Goal: Task Accomplishment & Management: Use online tool/utility

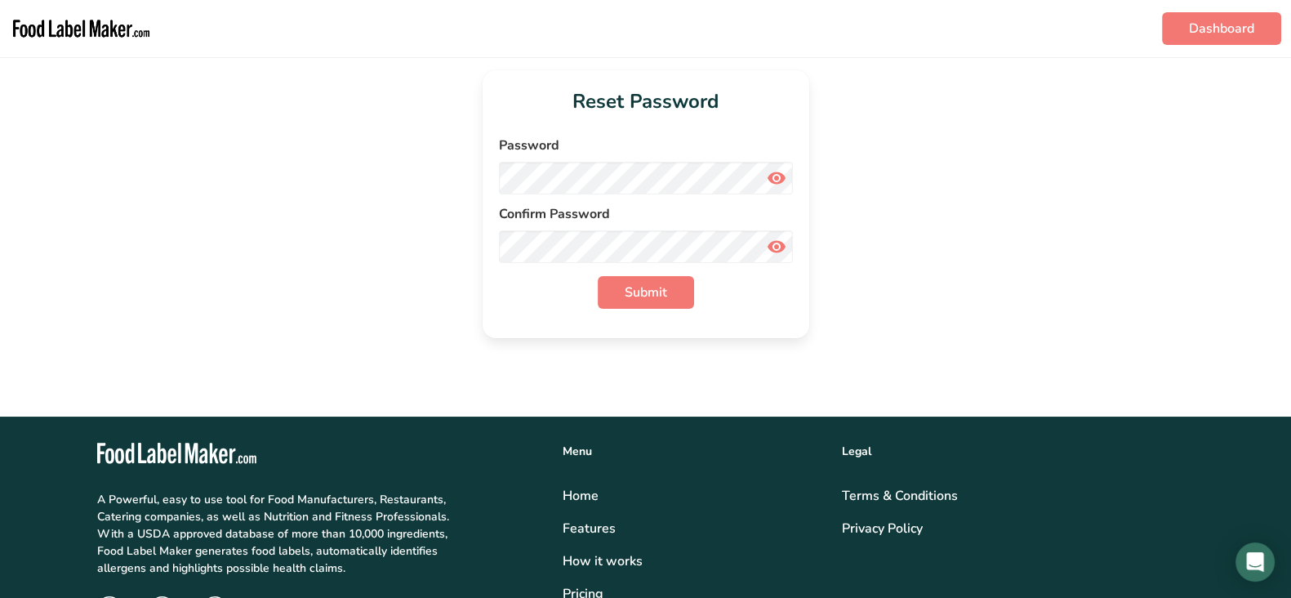
click at [41, 36] on img "main navigation" at bounding box center [81, 29] width 143 height 44
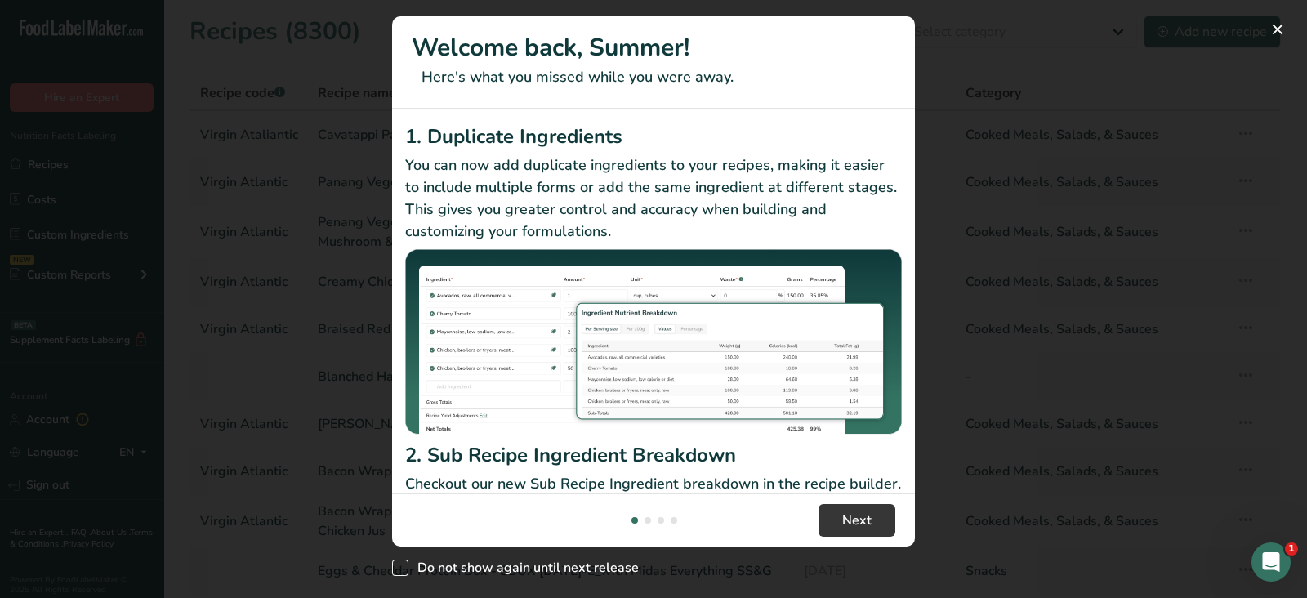
click at [411, 568] on span "Do not show again until next release" at bounding box center [523, 567] width 230 height 16
click at [403, 568] on input "Do not show again until next release" at bounding box center [397, 568] width 11 height 11
checkbox input "true"
click at [1277, 29] on button "New Features" at bounding box center [1277, 29] width 26 height 26
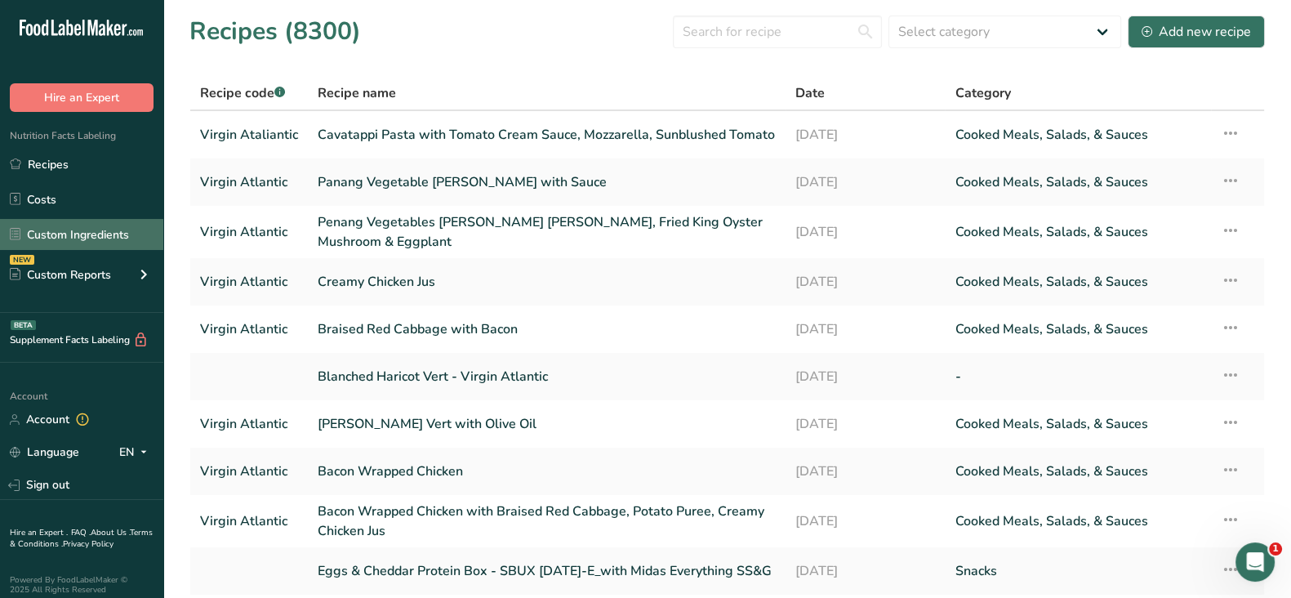
click at [82, 233] on link "Custom Ingredients" at bounding box center [81, 234] width 163 height 31
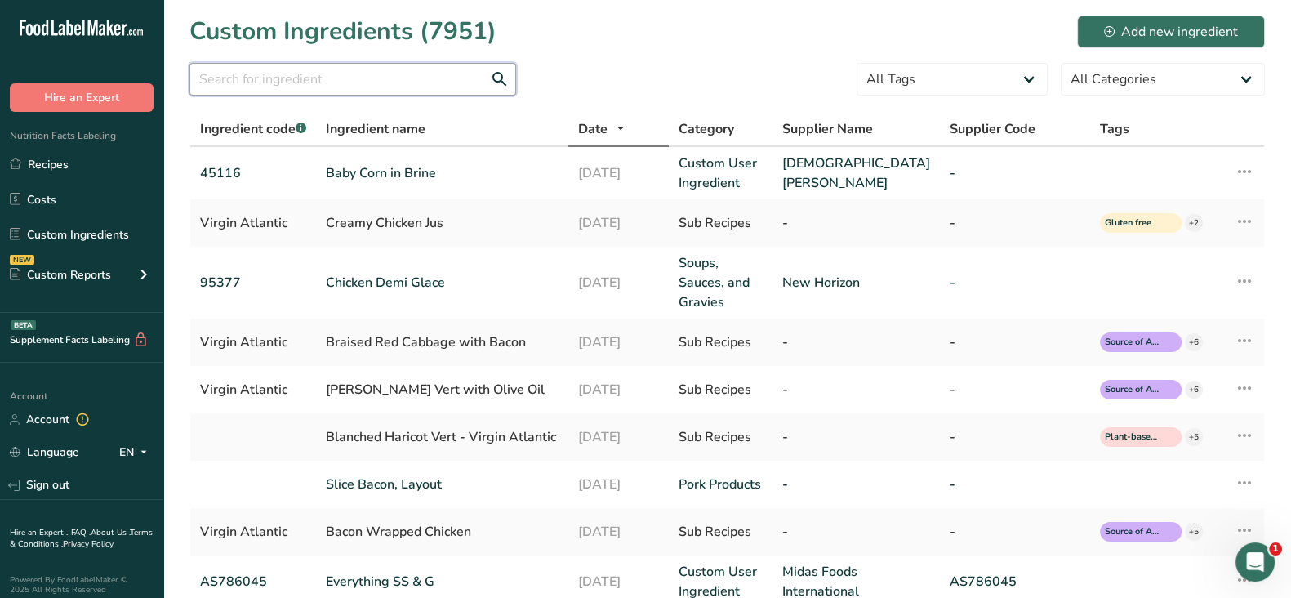
click at [266, 75] on input "text" at bounding box center [352, 79] width 327 height 33
paste input "Belgioiso 91746"
click at [266, 75] on input "Belgioiso 91746" at bounding box center [352, 79] width 327 height 33
click at [255, 79] on input "Belgioiso 91746" at bounding box center [352, 79] width 327 height 33
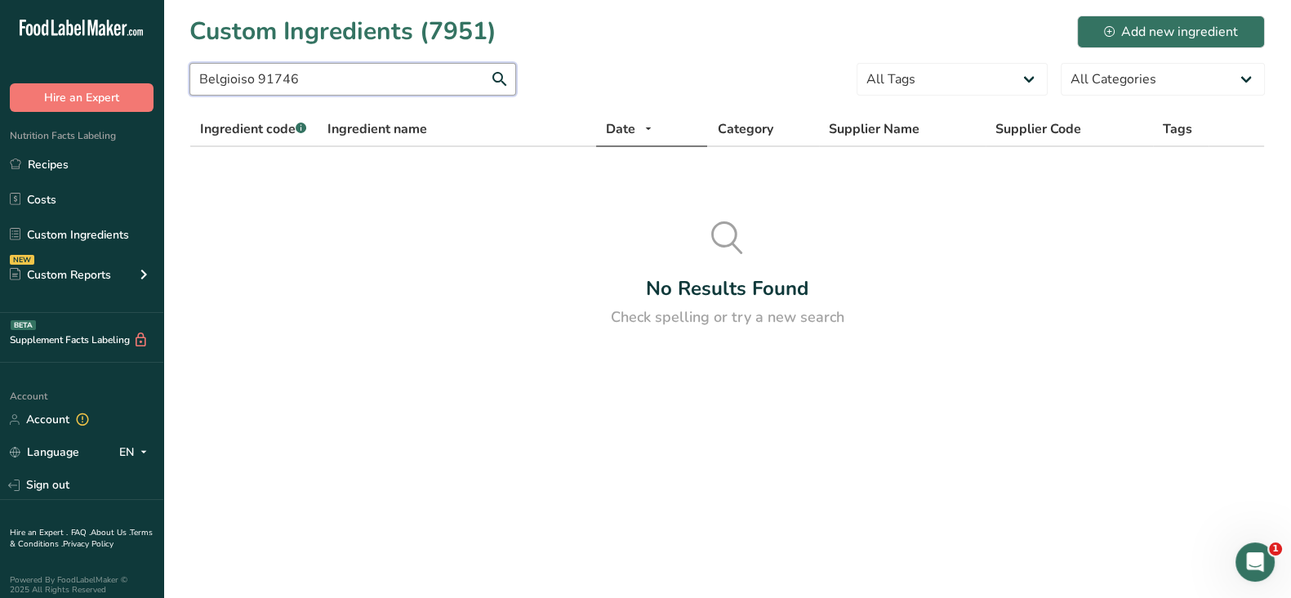
drag, startPoint x: 326, startPoint y: 71, endPoint x: 252, endPoint y: 74, distance: 73.6
click at [252, 74] on input "Belgioiso 91746" at bounding box center [352, 79] width 327 height 33
type input "Belgioiso"
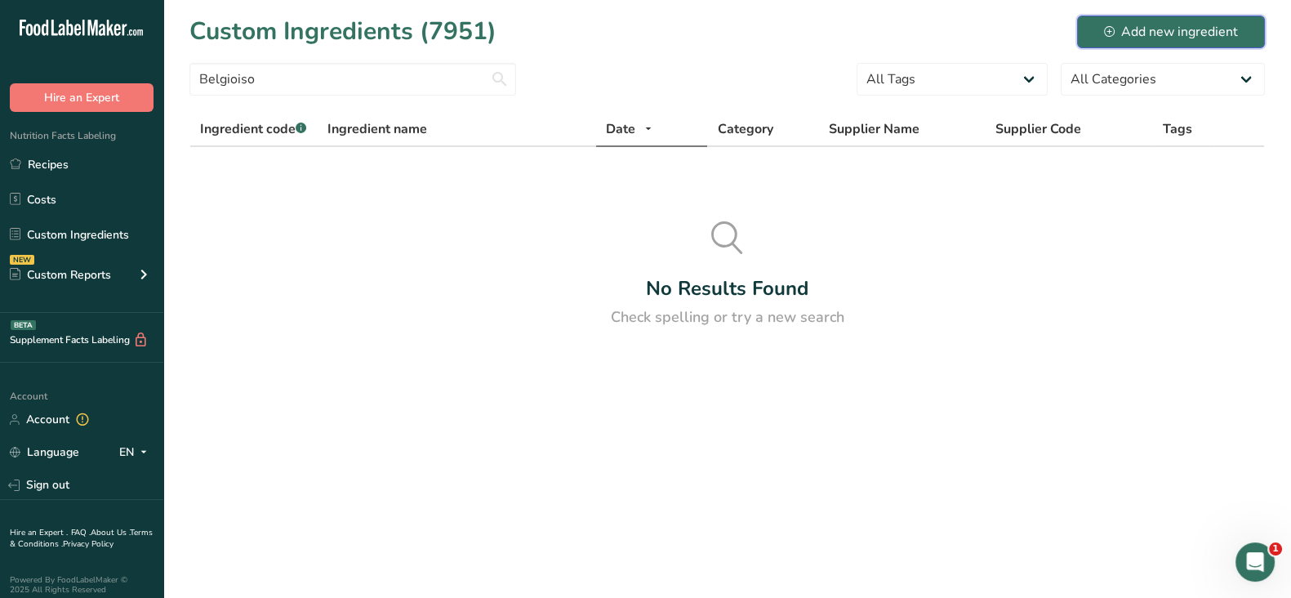
click at [1118, 34] on div "Add new ingredient" at bounding box center [1171, 32] width 134 height 20
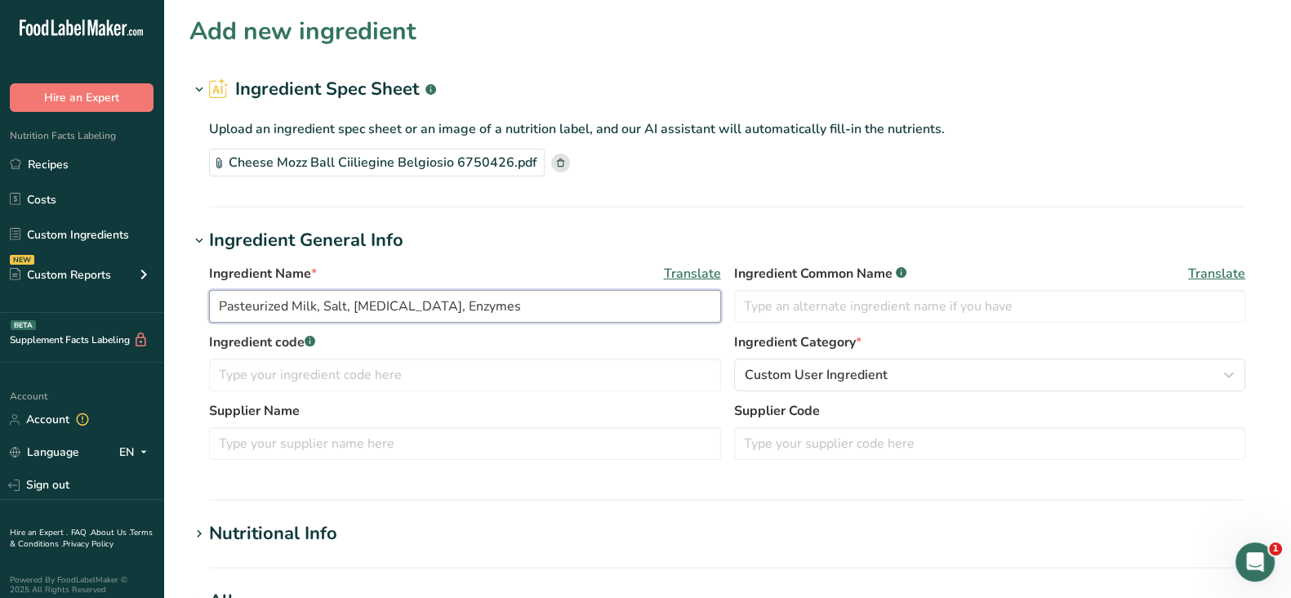
drag, startPoint x: 502, startPoint y: 313, endPoint x: 203, endPoint y: 303, distance: 299.1
click at [203, 303] on div "Ingredient Name * Translate Pasteurized Milk, Salt, [MEDICAL_DATA], Enzymes Ing…" at bounding box center [727, 366] width 1076 height 225
type input "Cheese Mozz Ball"
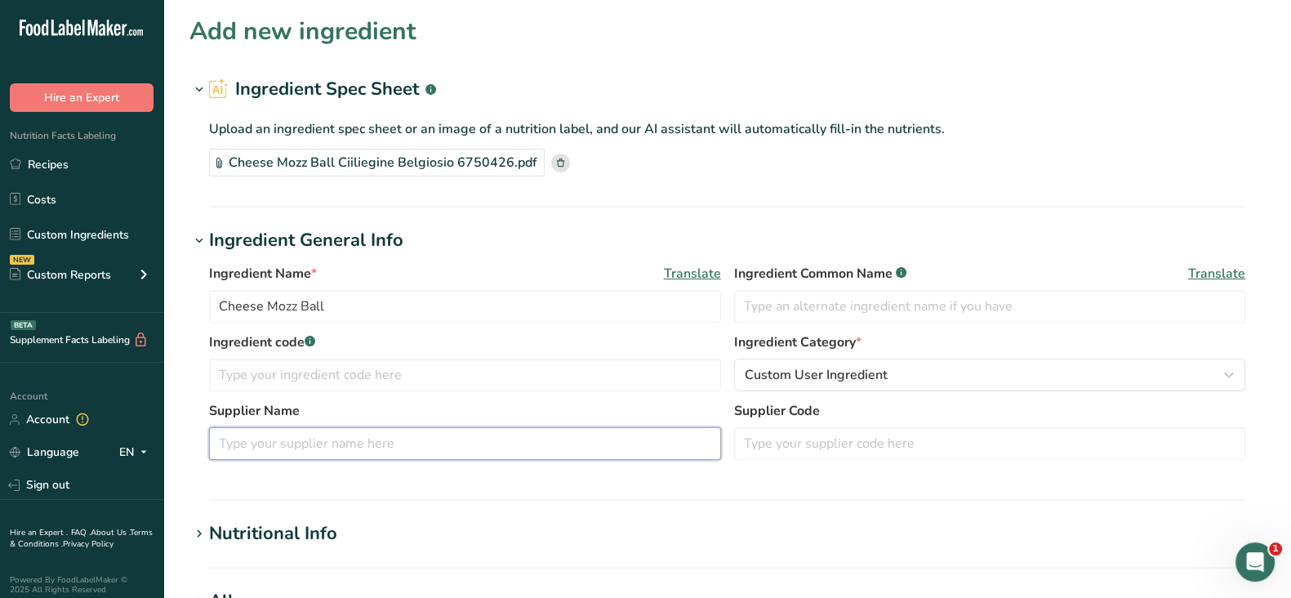
click at [274, 444] on input "text" at bounding box center [465, 443] width 512 height 33
type input "Belgiosio"
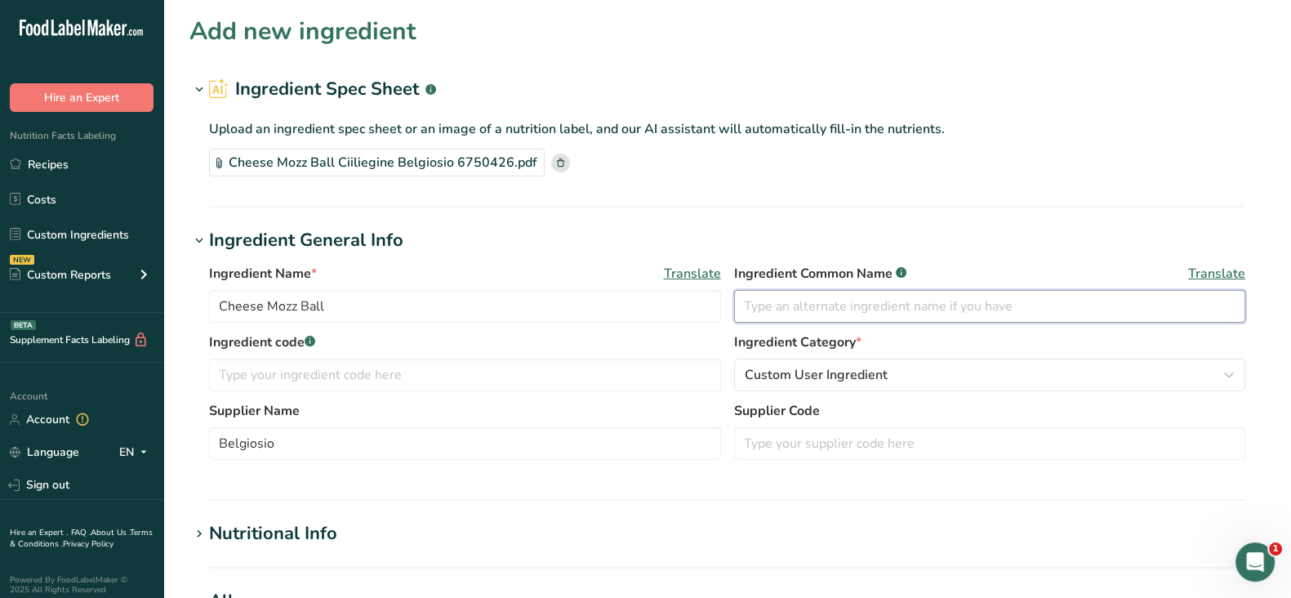
click at [814, 306] on input "text" at bounding box center [990, 306] width 512 height 33
click at [235, 372] on input "text" at bounding box center [465, 375] width 512 height 33
type input "91746"
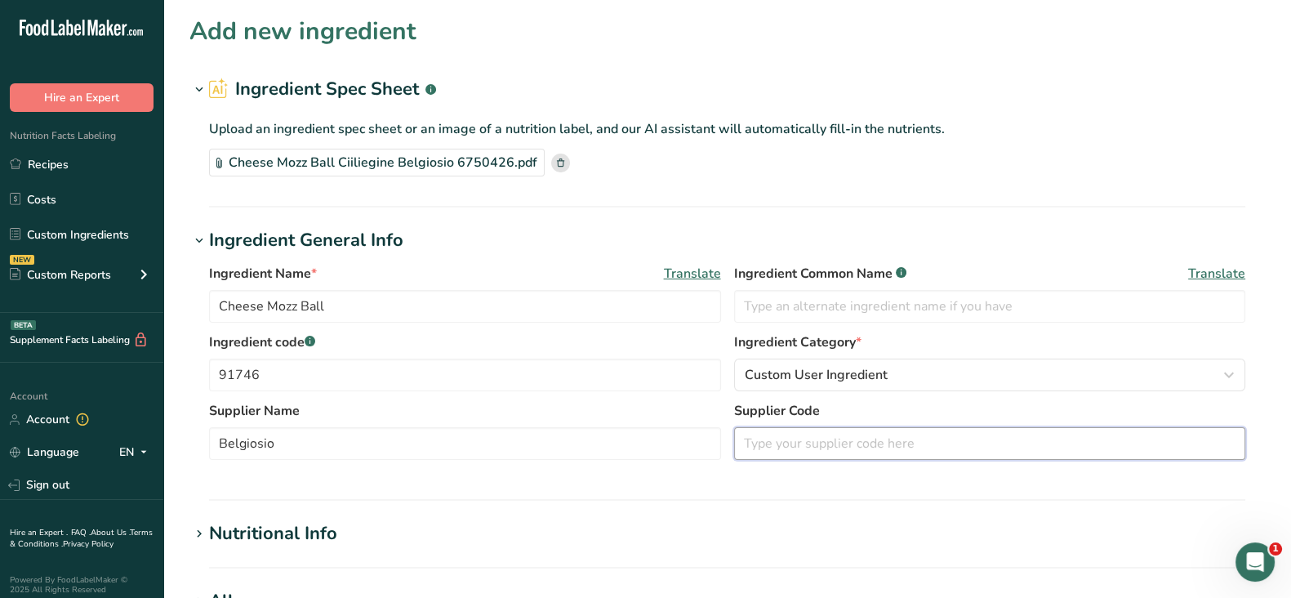
click at [830, 458] on input "text" at bounding box center [990, 443] width 512 height 33
click at [782, 444] on input "text" at bounding box center [990, 443] width 512 height 33
paste input "Sysco 6750426"
click at [800, 444] on input "Sysco 6750426" at bounding box center [990, 443] width 512 height 33
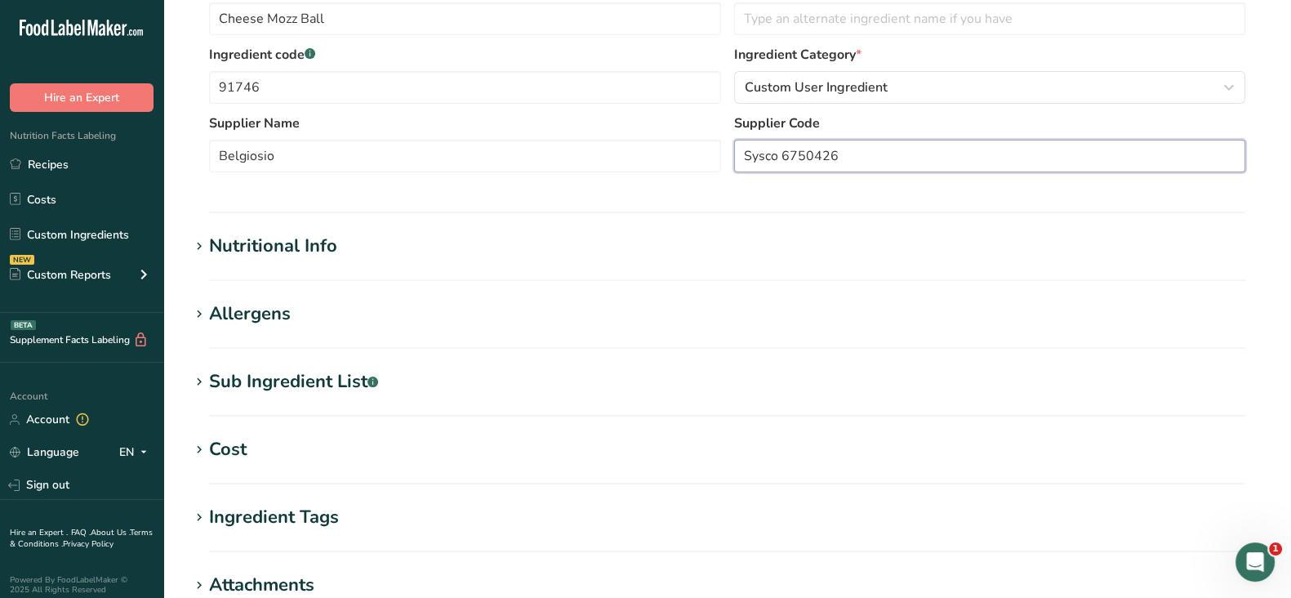
scroll to position [306, 0]
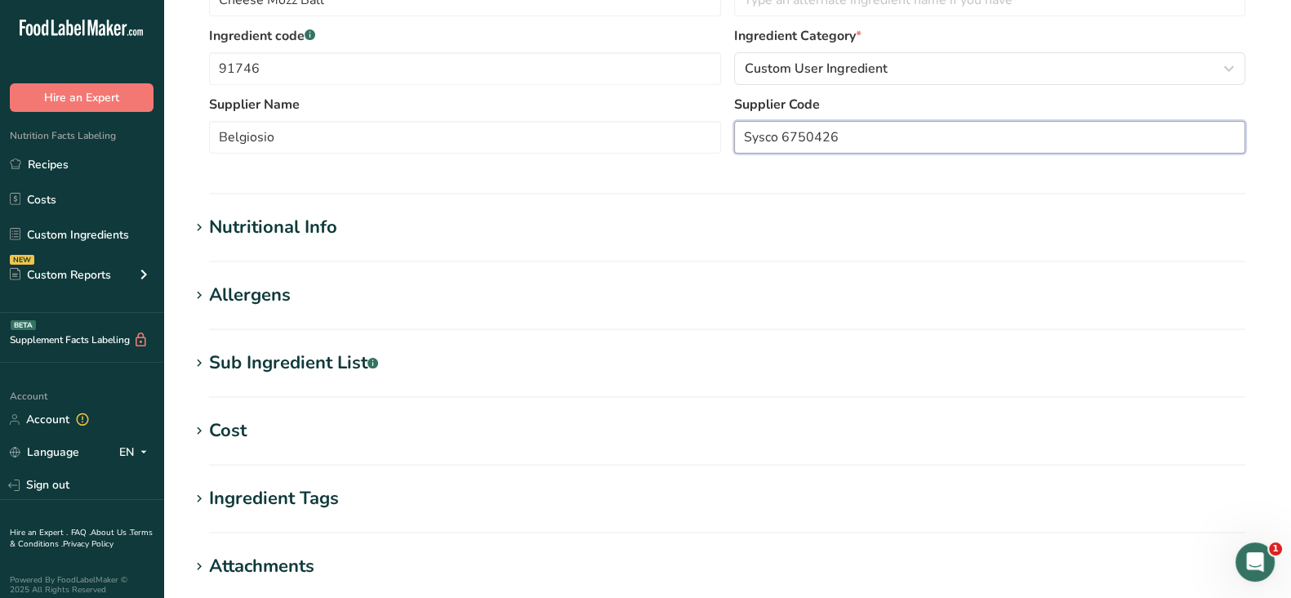
type input "Sysco 6750426"
click at [261, 227] on div "Nutritional Info" at bounding box center [273, 227] width 128 height 27
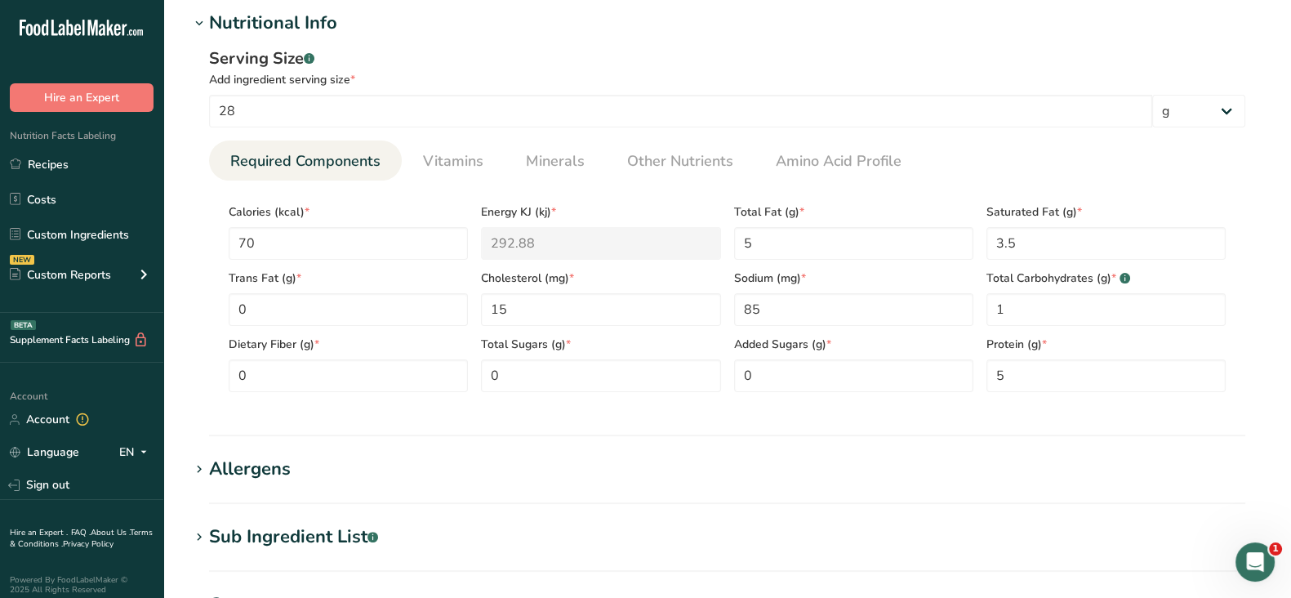
scroll to position [101, 0]
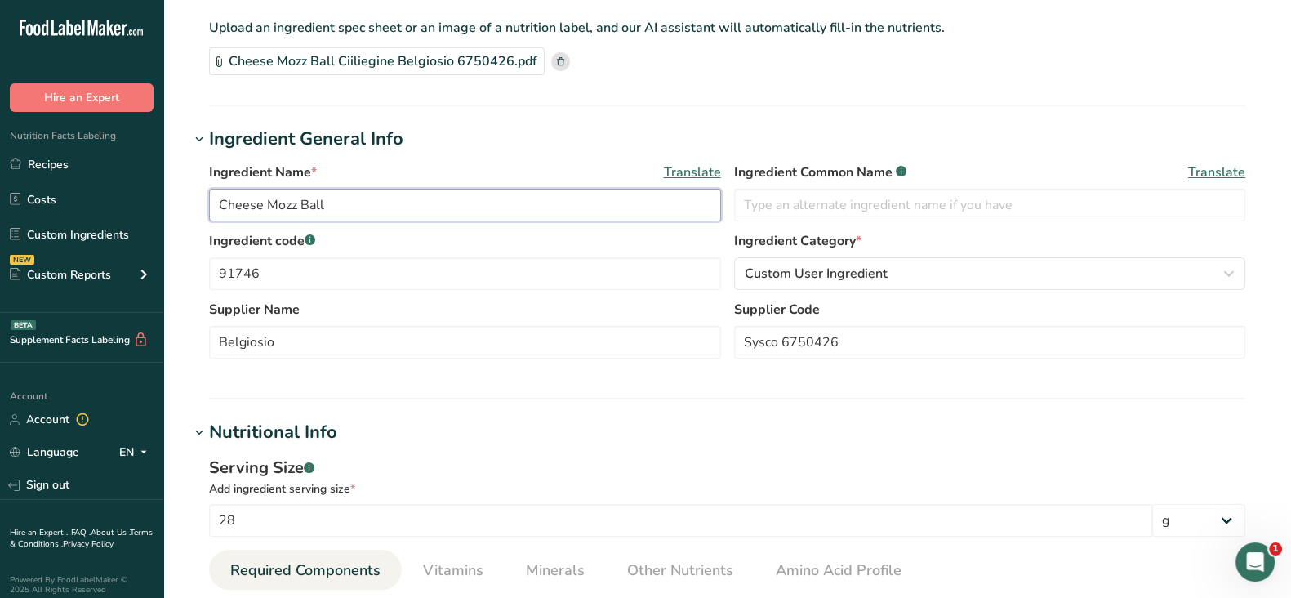
drag, startPoint x: 297, startPoint y: 199, endPoint x: 334, endPoint y: 200, distance: 36.8
click at [297, 199] on input "Cheese Mozz Ball" at bounding box center [465, 205] width 512 height 33
click at [380, 207] on input "Cheese Mozzarella Ball" at bounding box center [465, 205] width 512 height 33
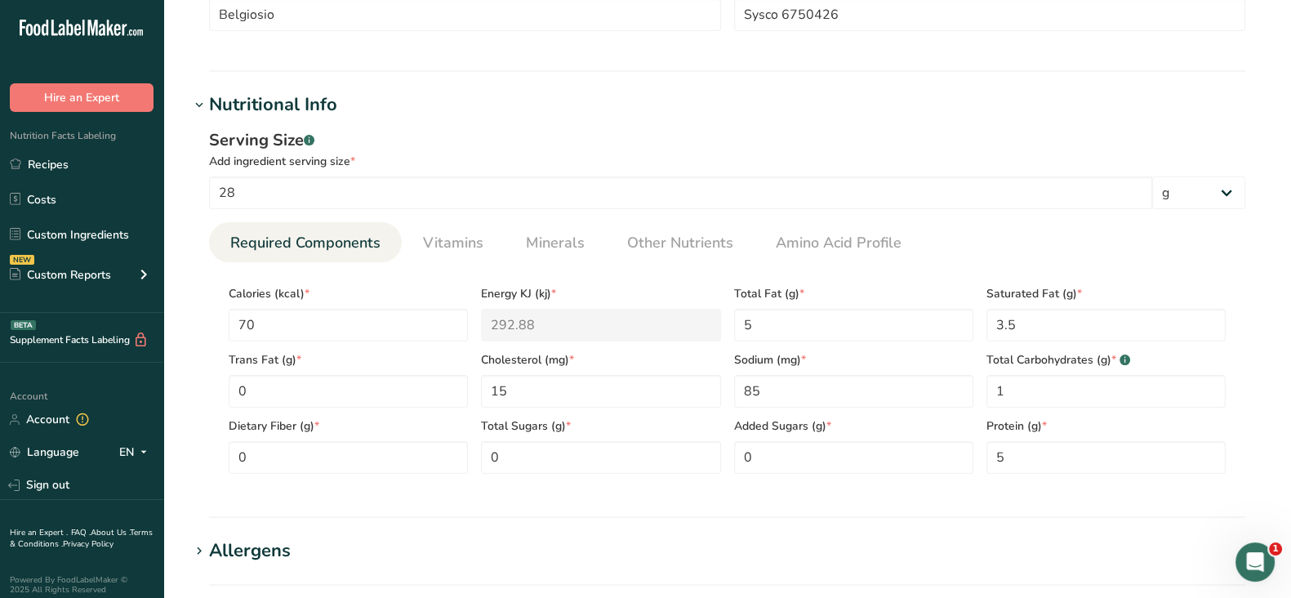
scroll to position [510, 0]
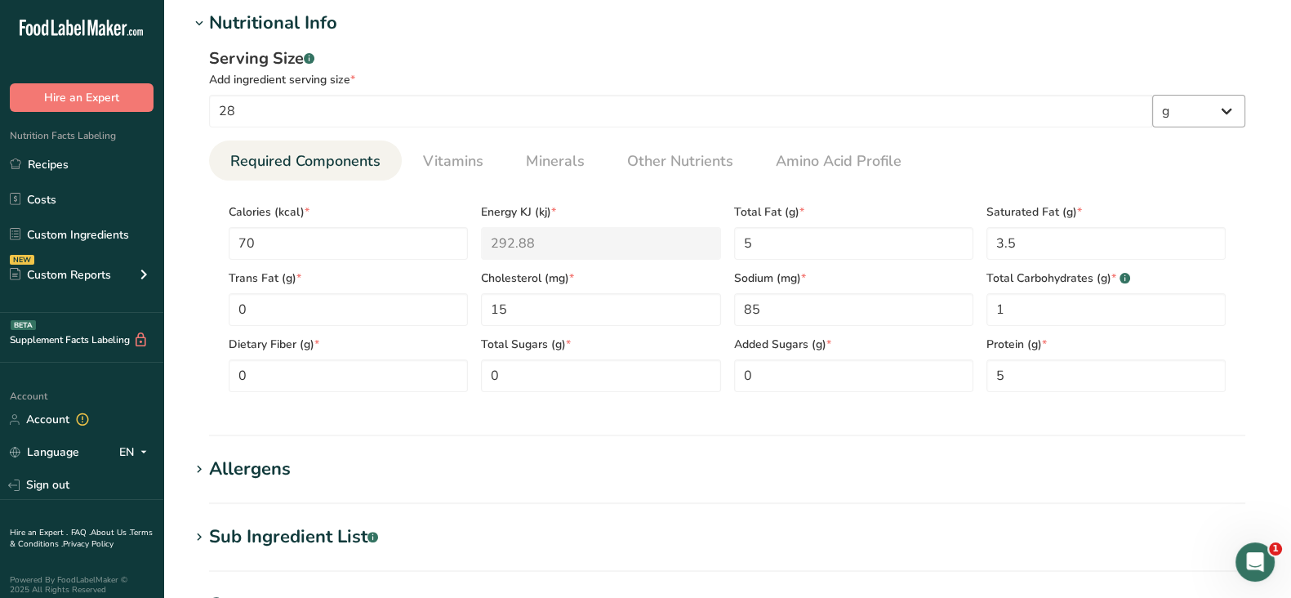
type input "Cheese Mozzarella Ball Ciliegene Fresh .333 Oz"
drag, startPoint x: 750, startPoint y: 308, endPoint x: 730, endPoint y: 310, distance: 19.7
click at [730, 310] on div "Sodium (mg) * 85" at bounding box center [854, 293] width 252 height 66
type input "65"
click at [863, 254] on Fat "5" at bounding box center [853, 243] width 239 height 33
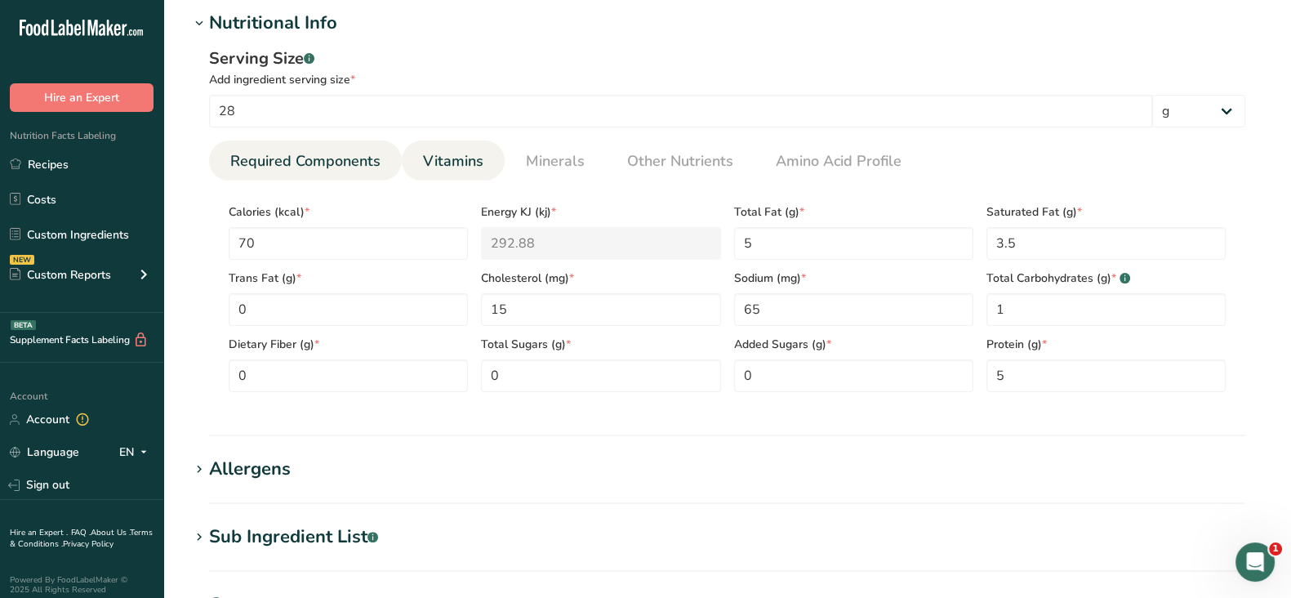
click at [439, 152] on span "Vitamins" at bounding box center [453, 161] width 60 height 22
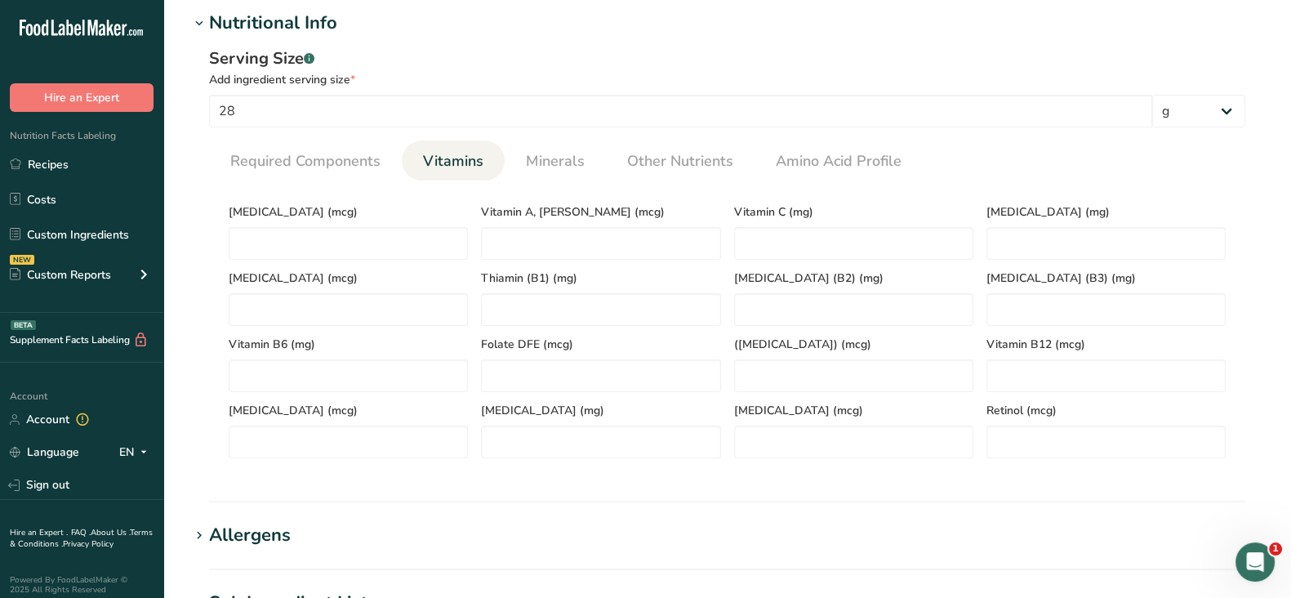
click at [339, 225] on div "[MEDICAL_DATA] (mcg)" at bounding box center [348, 227] width 252 height 66
click at [331, 247] on D "number" at bounding box center [348, 243] width 239 height 33
type D "0"
click at [546, 160] on span "Minerals" at bounding box center [555, 161] width 59 height 22
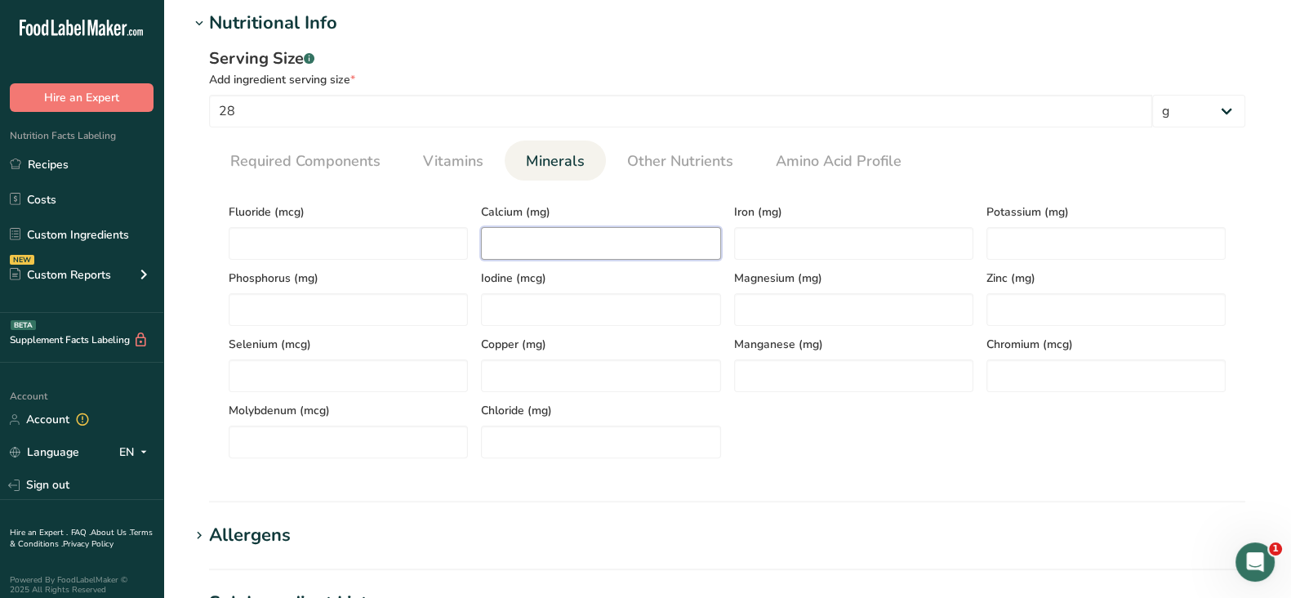
click at [576, 247] on input "number" at bounding box center [600, 243] width 239 height 33
type input "110"
click at [778, 248] on input "number" at bounding box center [853, 243] width 239 height 33
type input "0"
click at [1001, 234] on input "number" at bounding box center [1106, 243] width 239 height 33
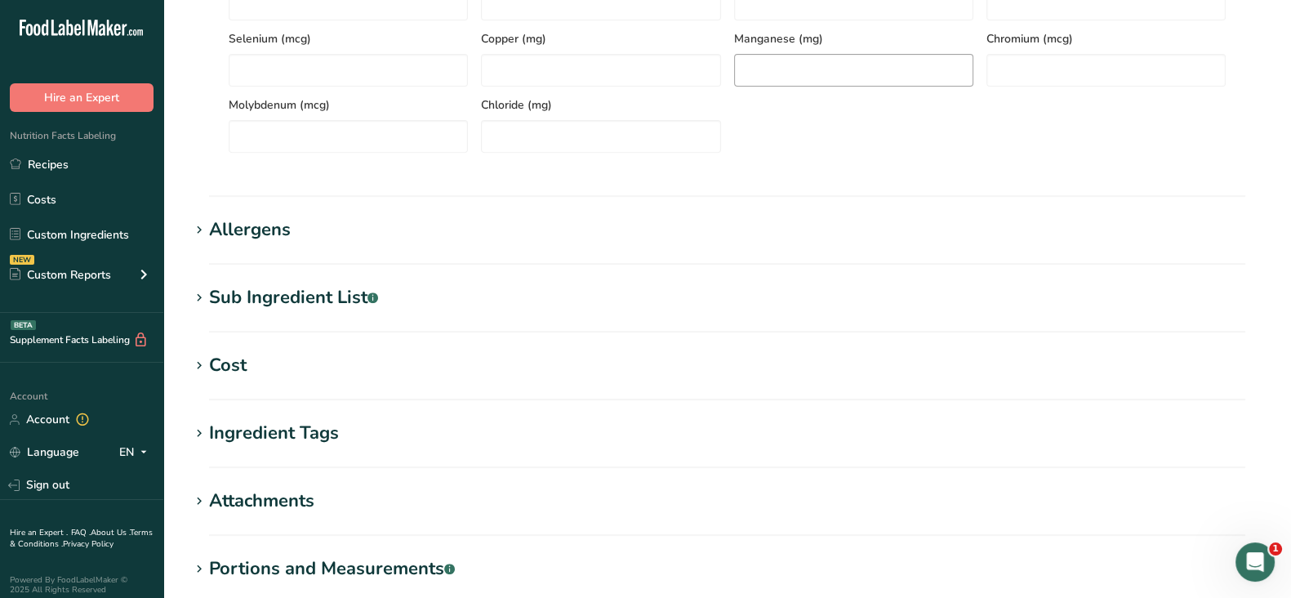
scroll to position [1019, 0]
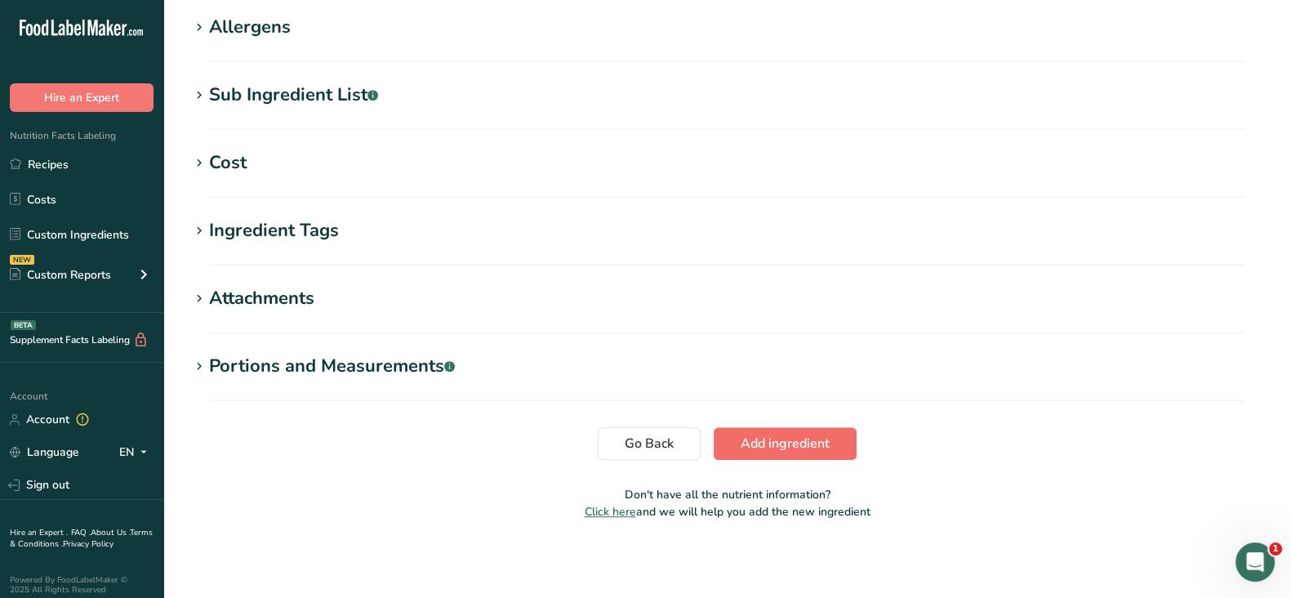
type input "20"
click at [769, 444] on span "Add ingredient" at bounding box center [785, 444] width 89 height 20
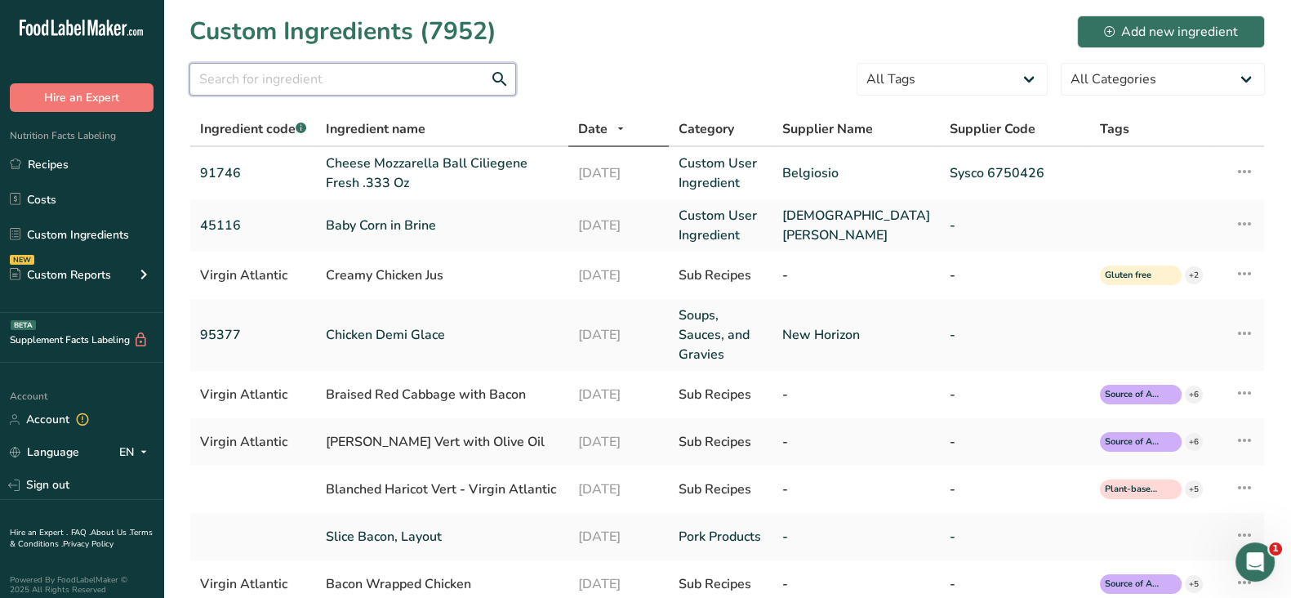
click at [285, 67] on input "text" at bounding box center [352, 79] width 327 height 33
paste input "Sevillo 00-823338000081"
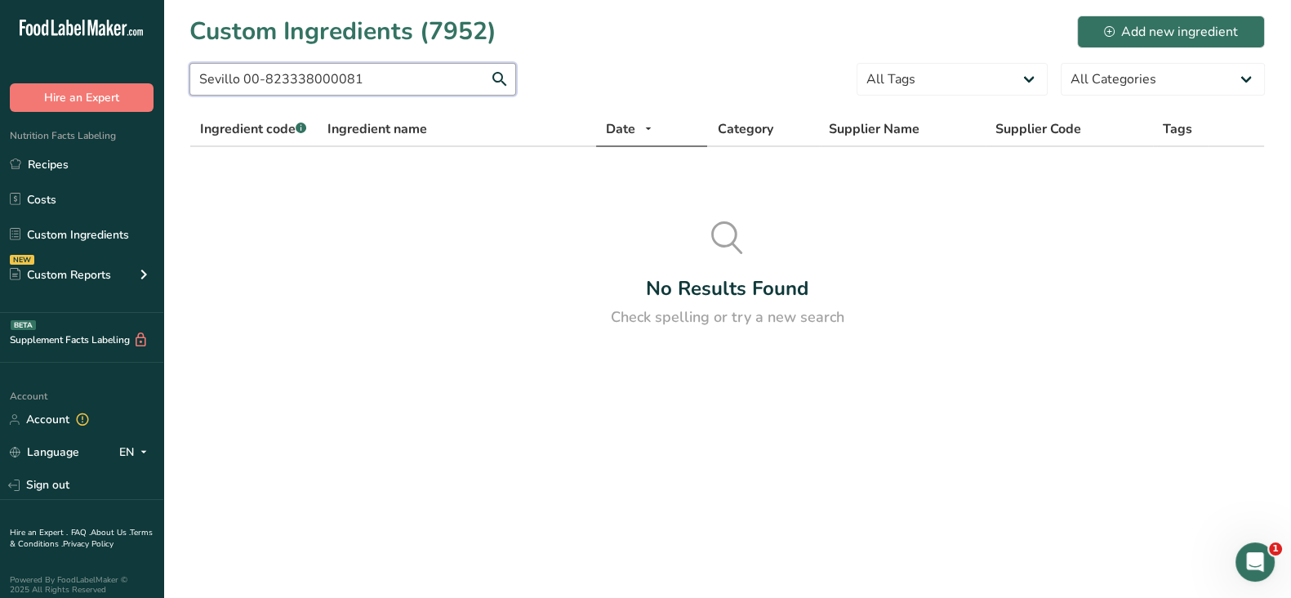
drag, startPoint x: 237, startPoint y: 76, endPoint x: 385, endPoint y: 72, distance: 147.9
click at [385, 72] on input "Sevillo 00-823338000081" at bounding box center [352, 79] width 327 height 33
drag, startPoint x: 256, startPoint y: 70, endPoint x: 181, endPoint y: 80, distance: 75.8
click at [181, 80] on section "Custom Ingredients (7952) Add new ingredient Sevillo All Tags Source of Antioxi…" at bounding box center [727, 177] width 1128 height 354
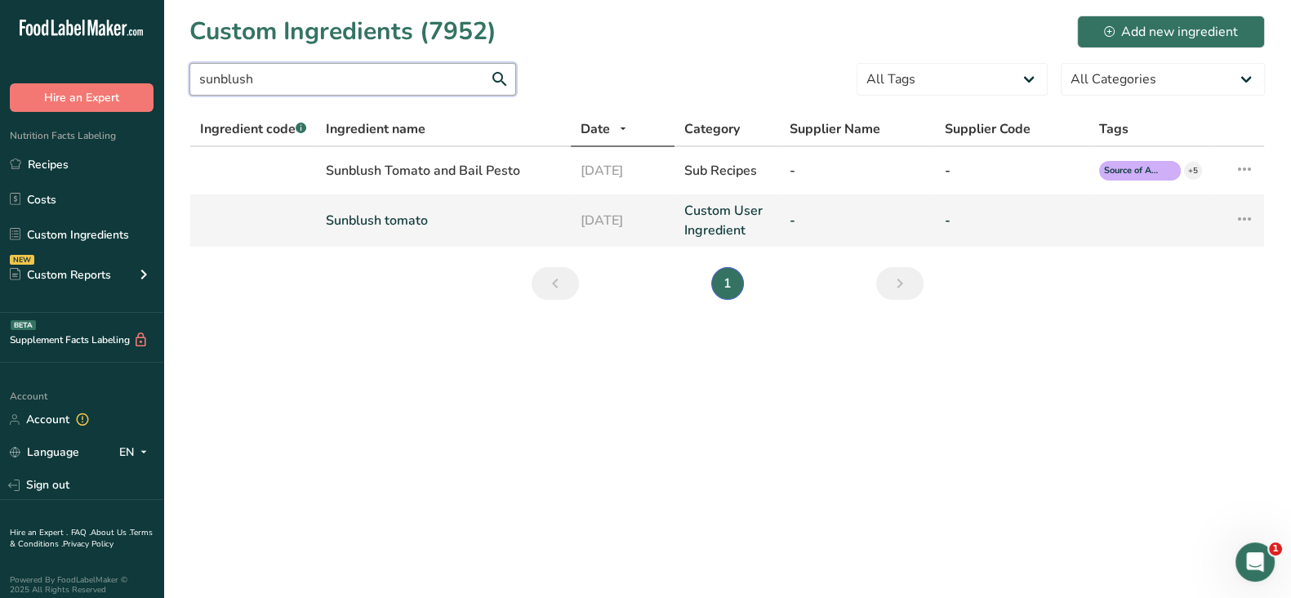
type input "sunblush"
click at [355, 228] on link "Sunblush tomato" at bounding box center [443, 221] width 235 height 20
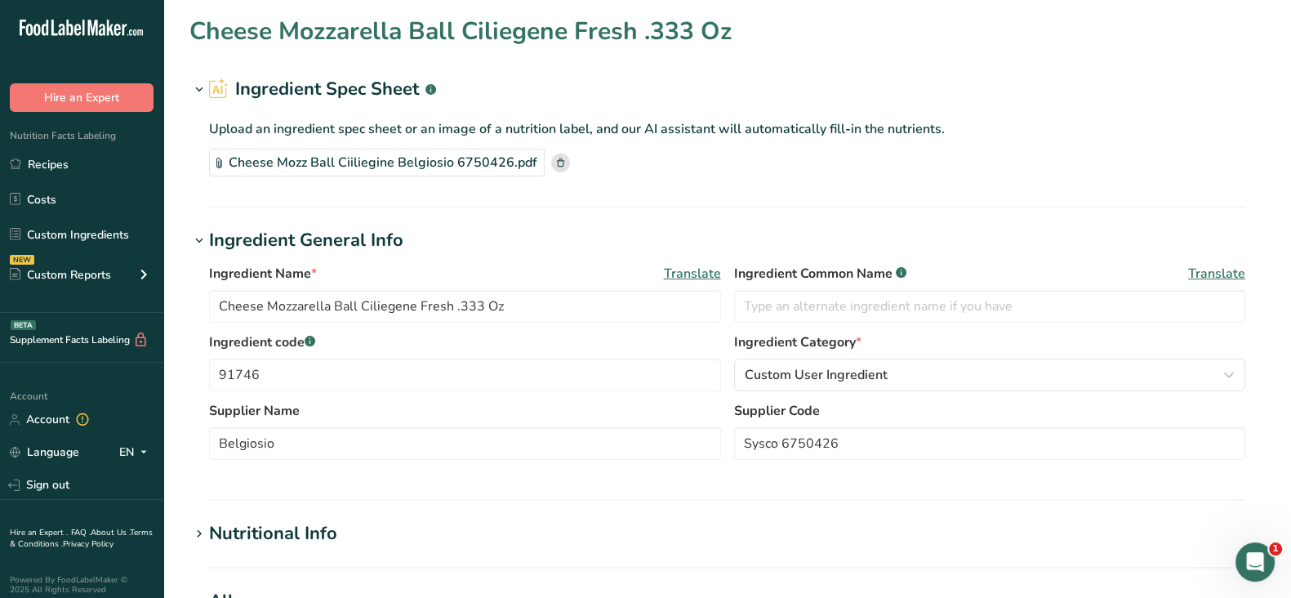
type input "Sunblush tomato"
type input "90"
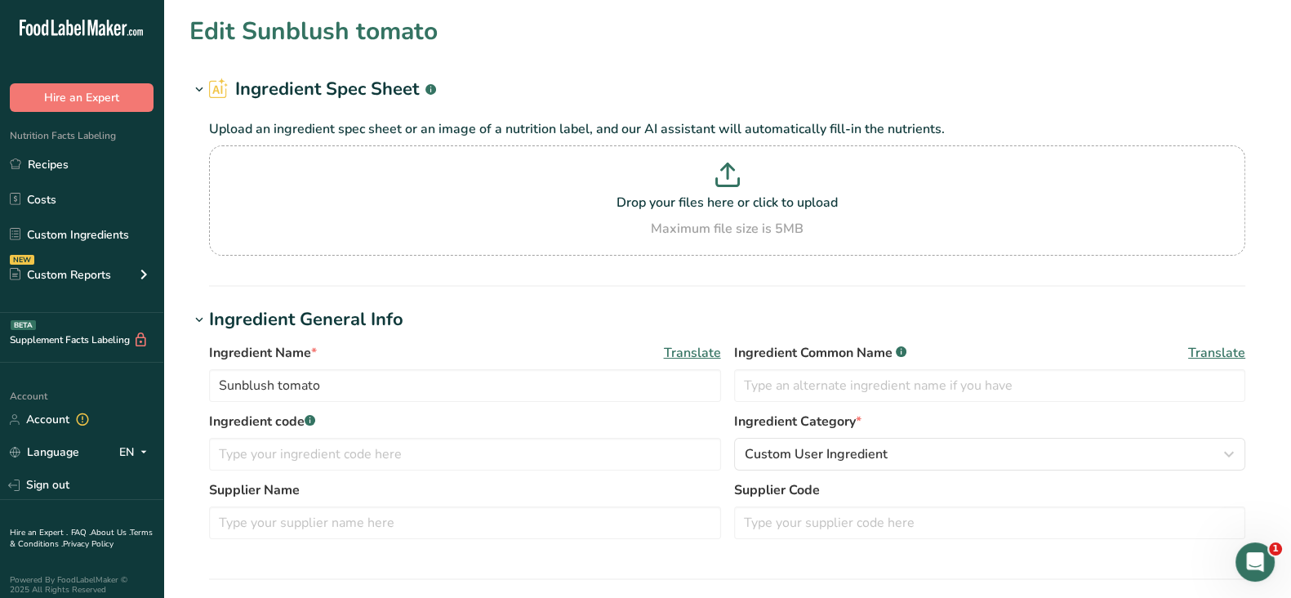
type input "260"
type KJ "1087.84"
type Fat "12"
type Fat "1"
type input "1"
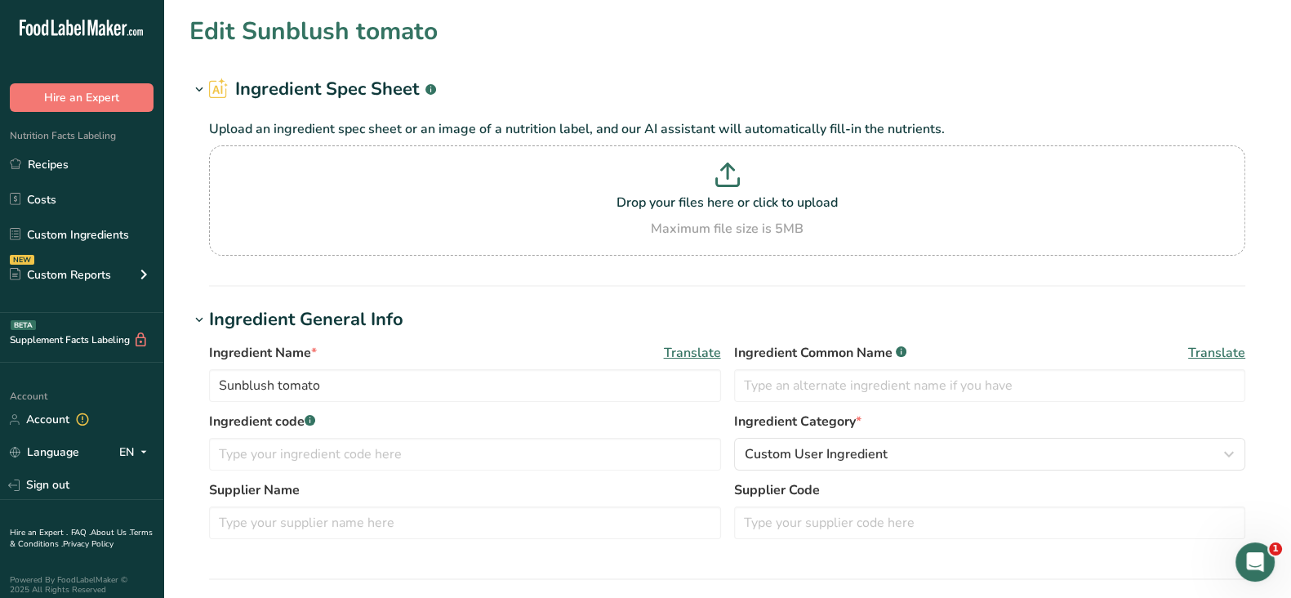
type input "400"
type Carbohydrates "37"
type Fiber "11"
type Sugars "1"
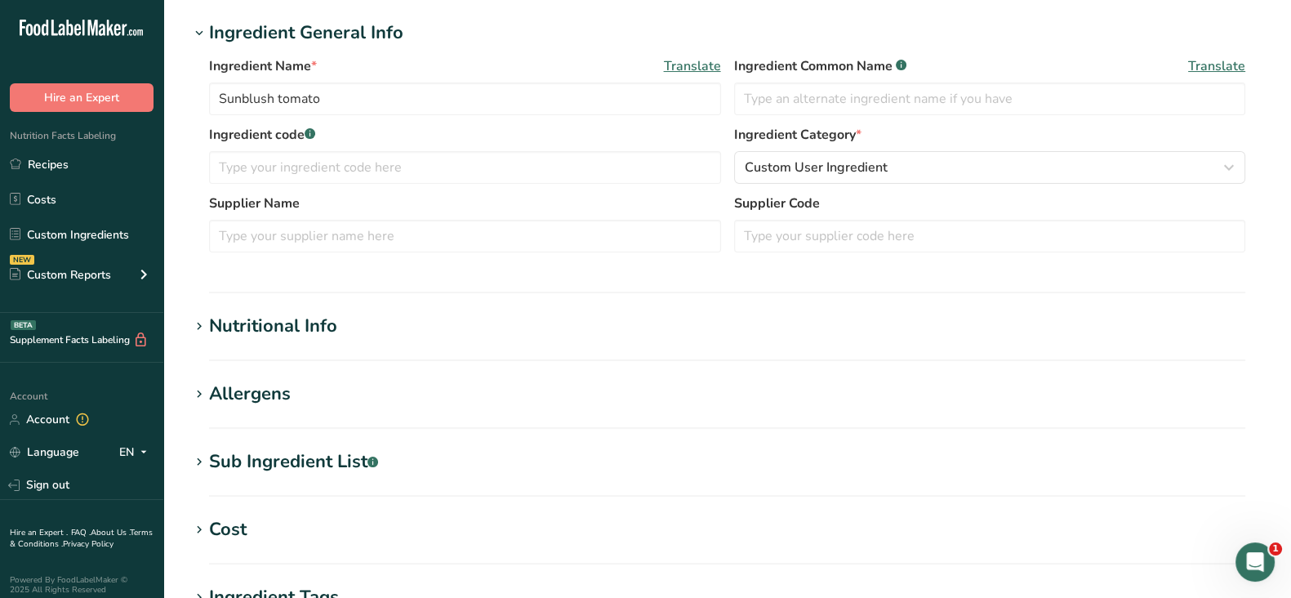
scroll to position [408, 0]
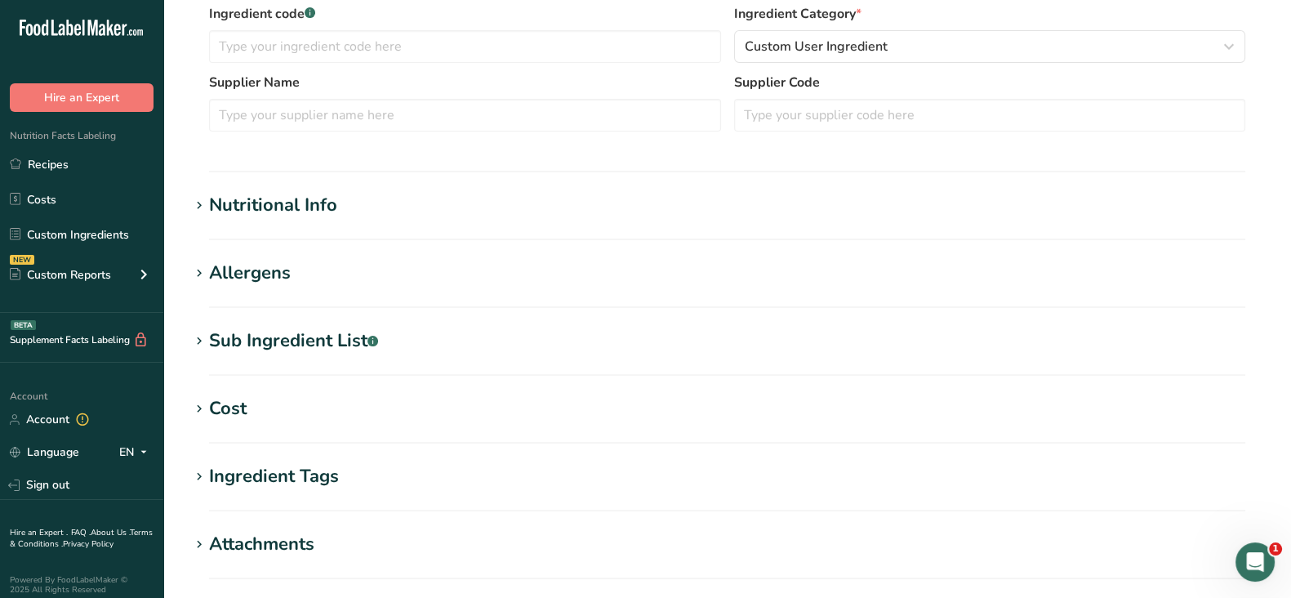
click at [288, 203] on div "Nutritional Info" at bounding box center [273, 205] width 128 height 27
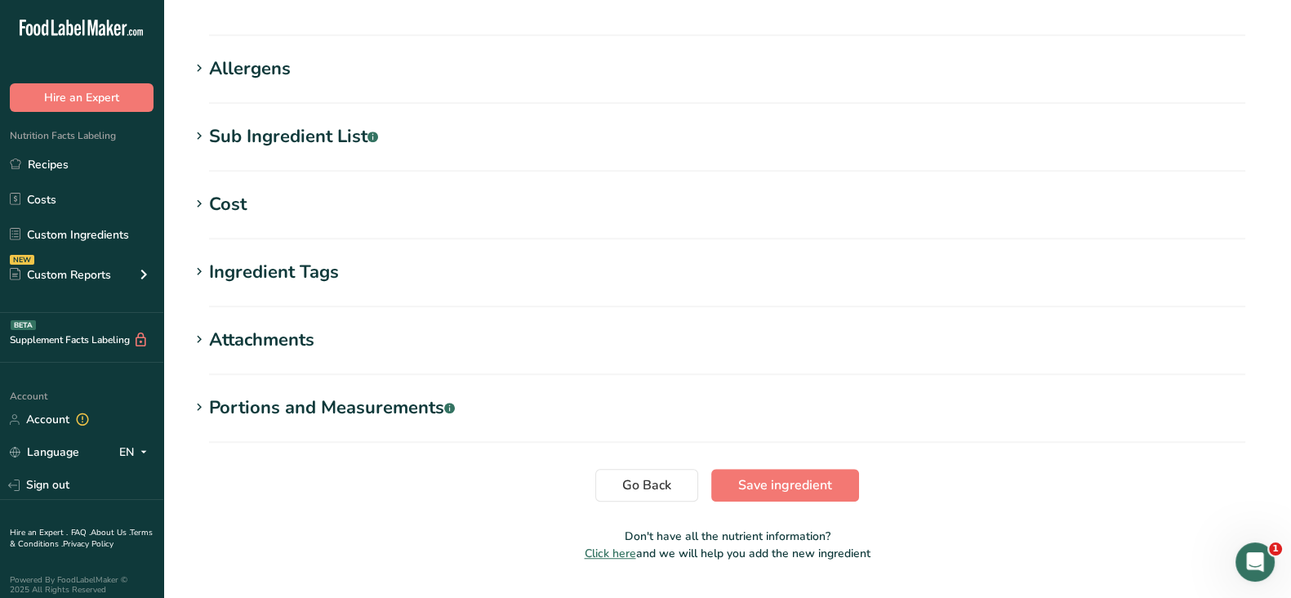
scroll to position [1375, 0]
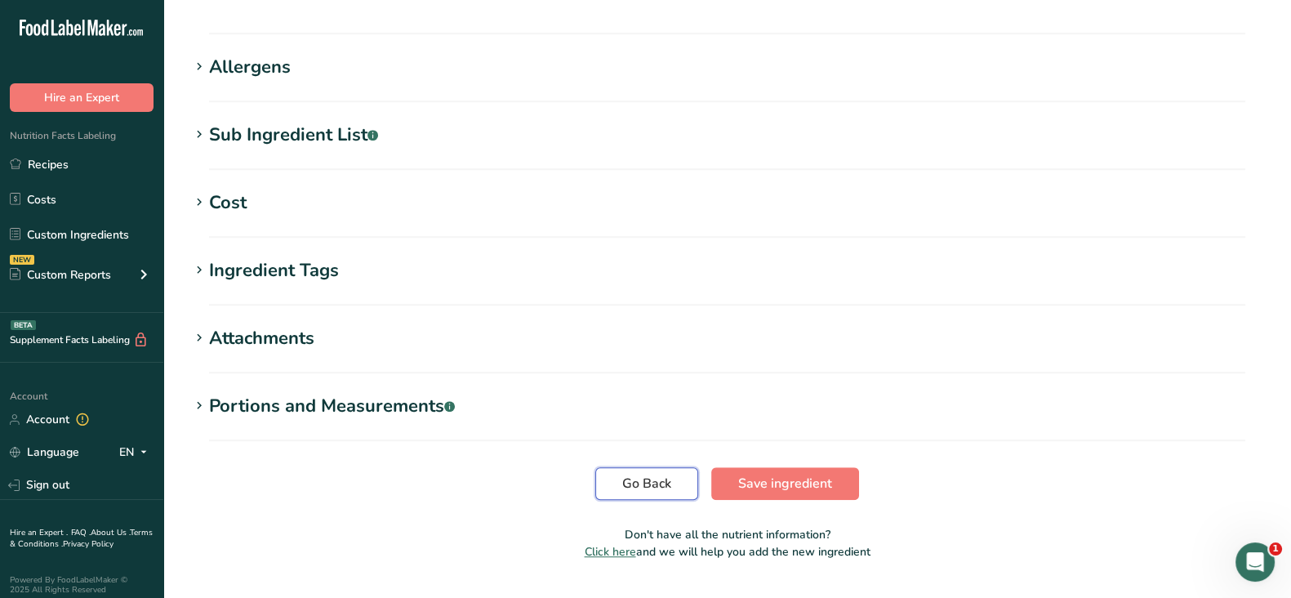
drag, startPoint x: 666, startPoint y: 448, endPoint x: 584, endPoint y: 390, distance: 100.6
click at [666, 474] on span "Go Back" at bounding box center [646, 484] width 49 height 20
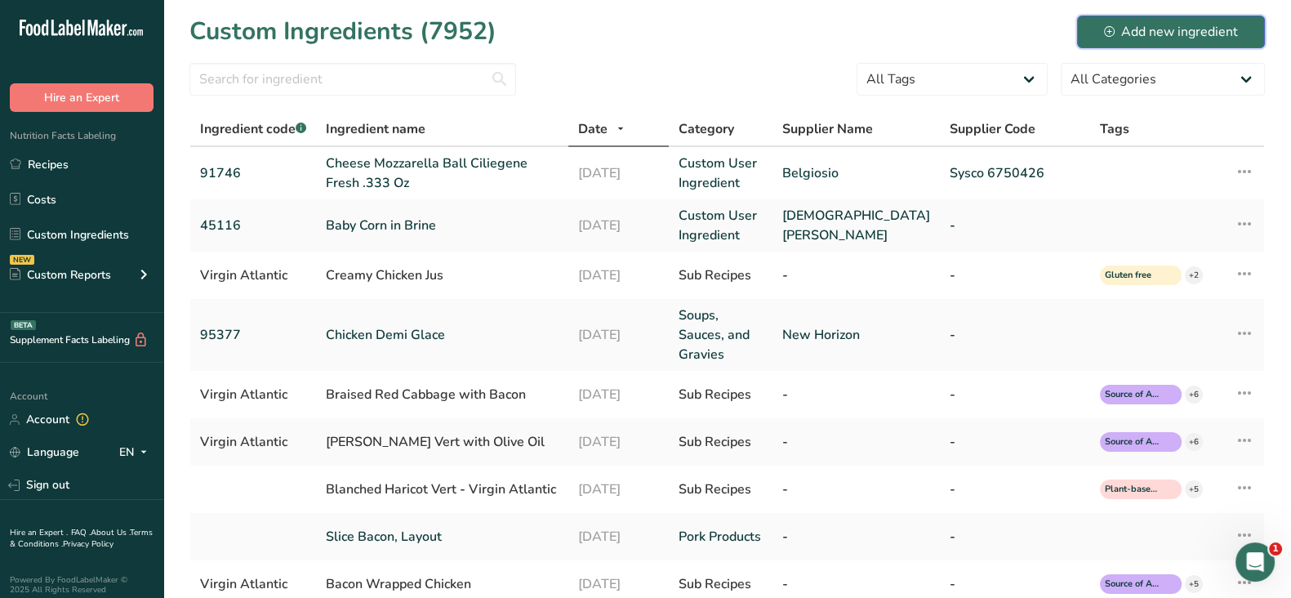
click at [1157, 33] on div "Add new ingredient" at bounding box center [1171, 32] width 134 height 20
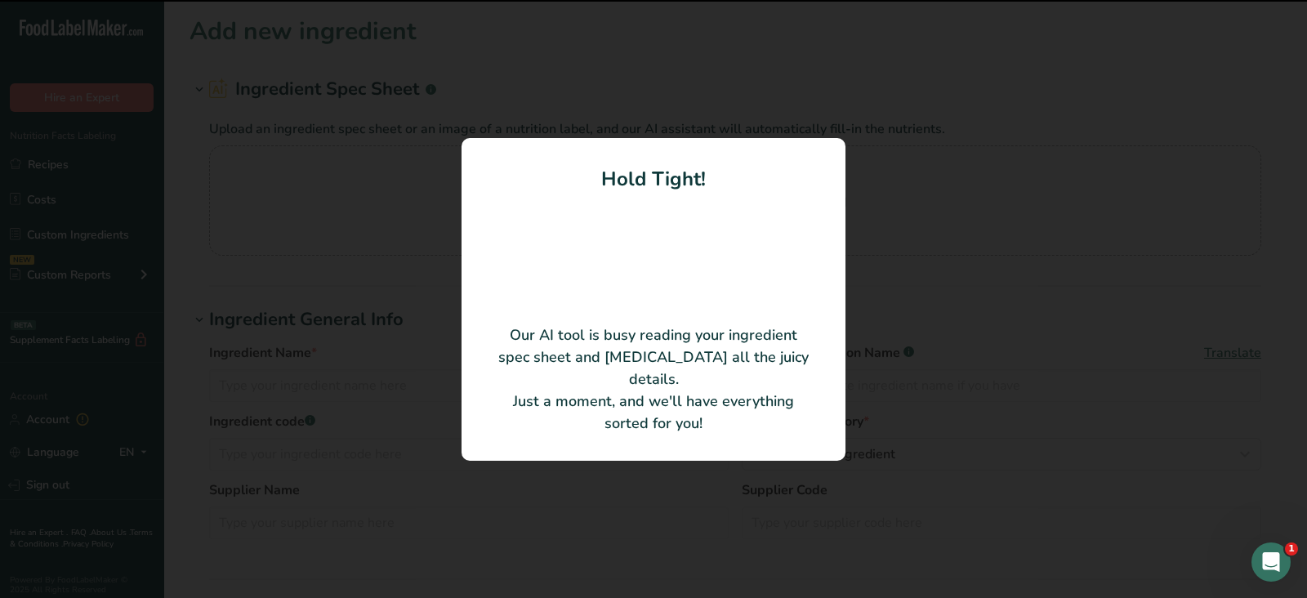
type input "Tomato Red Rstd Marntd Wedge"
type input "SEVILLO FINE FOODS INC"
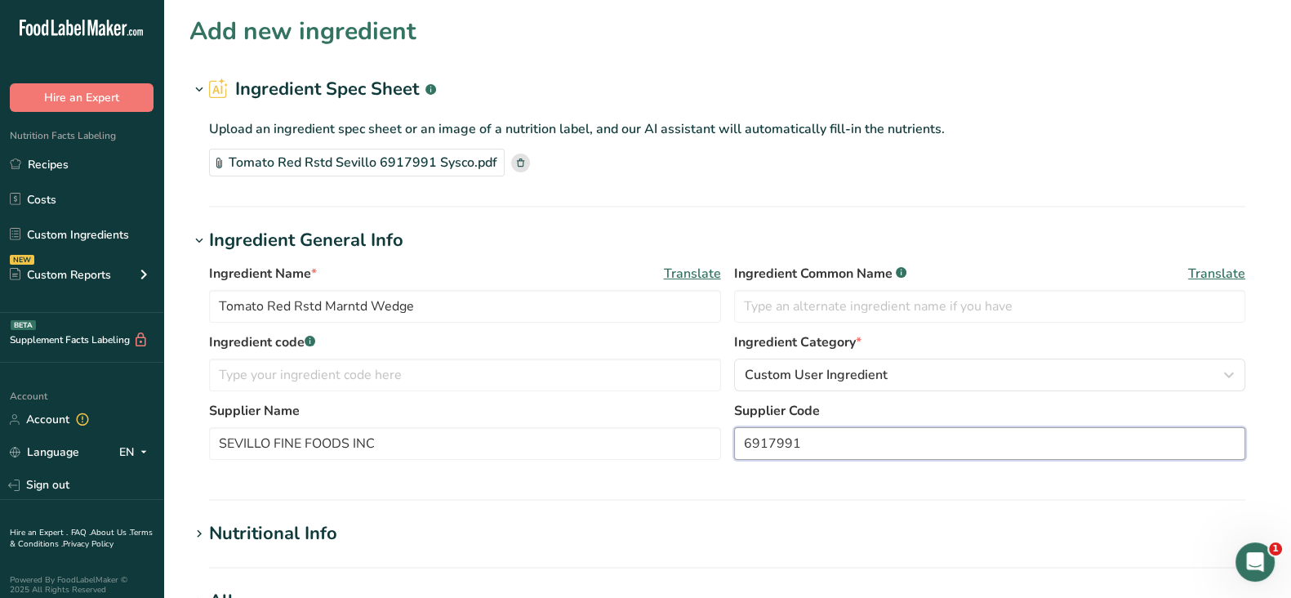
drag, startPoint x: 809, startPoint y: 443, endPoint x: 637, endPoint y: 411, distance: 174.5
click at [637, 411] on div "Supplier Name SEVILLO FINE FOODS INC Supplier Code 6917991" at bounding box center [727, 435] width 1036 height 69
paste input "Sysco"
type input "Sysco 6917991"
click at [319, 357] on div "Ingredient code .a-a{fill:#347362;}.b-a{fill:#fff;}" at bounding box center [465, 361] width 512 height 59
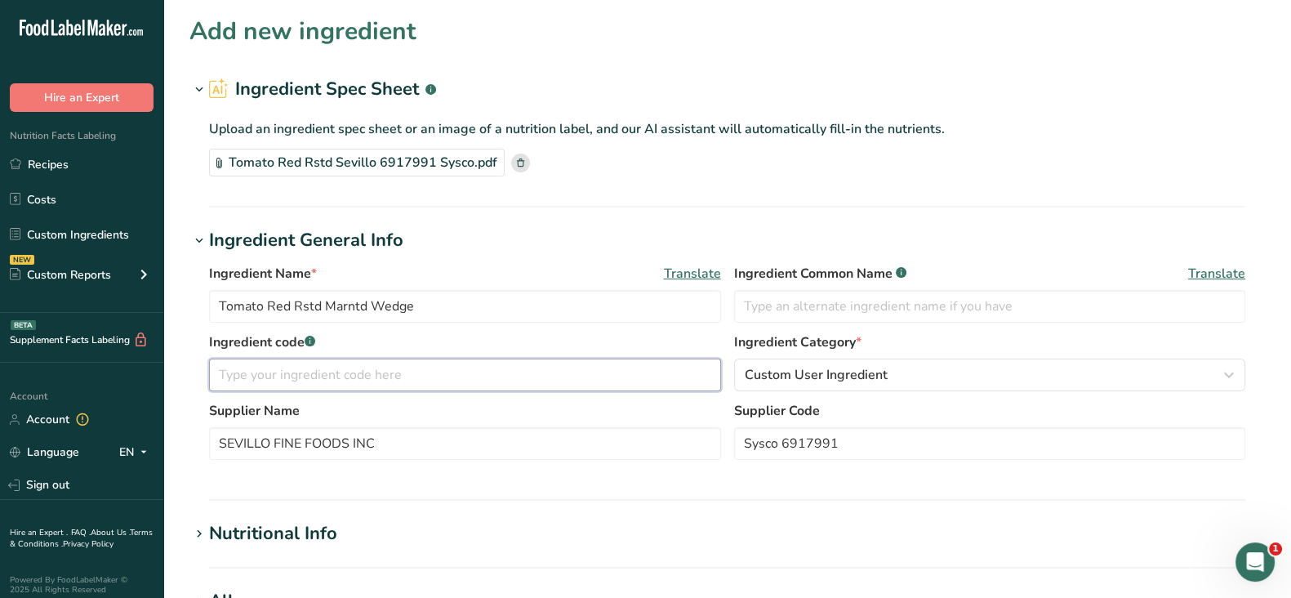
click at [313, 377] on input "text" at bounding box center [465, 375] width 512 height 33
paste input "00-823338000081"
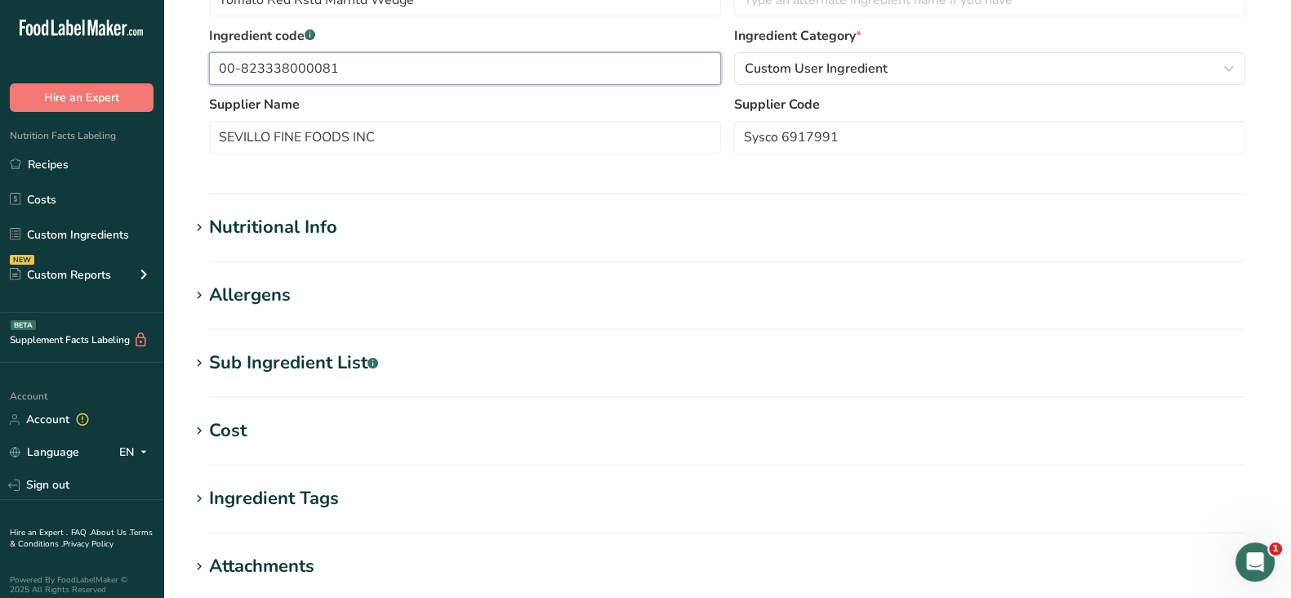
scroll to position [408, 0]
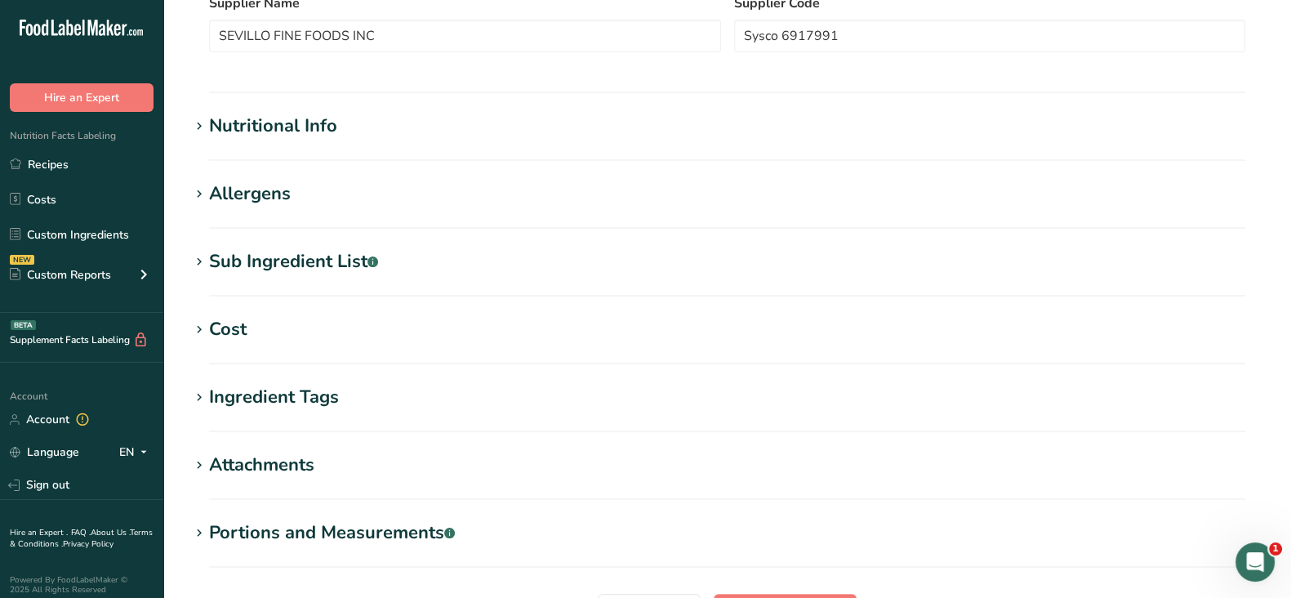
type input "00-823338000081"
click at [316, 129] on div "Nutritional Info" at bounding box center [273, 126] width 128 height 27
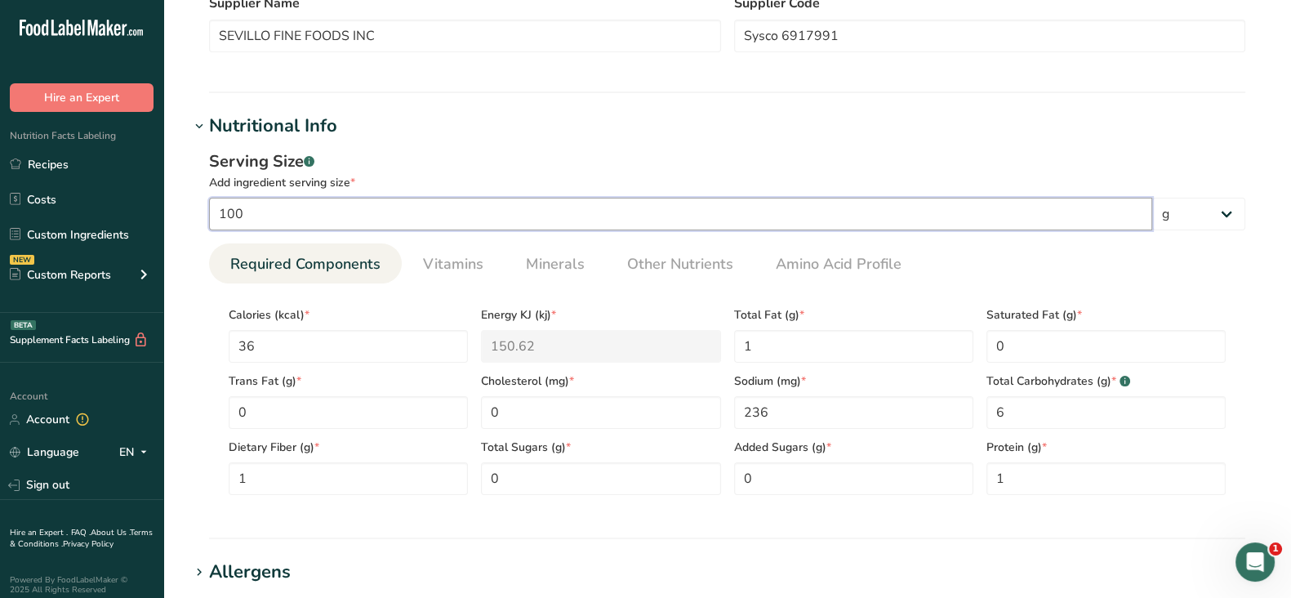
drag, startPoint x: 314, startPoint y: 218, endPoint x: 216, endPoint y: 214, distance: 97.3
click at [216, 214] on input "100" at bounding box center [680, 214] width 943 height 33
type input "28"
drag, startPoint x: 279, startPoint y: 349, endPoint x: 219, endPoint y: 349, distance: 59.6
click at [219, 349] on section "Calories (kcal) * 36 Energy KJ (kj) * 150.62 Total Fat (g) * 1 Saturated Fat (g…" at bounding box center [727, 395] width 1036 height 225
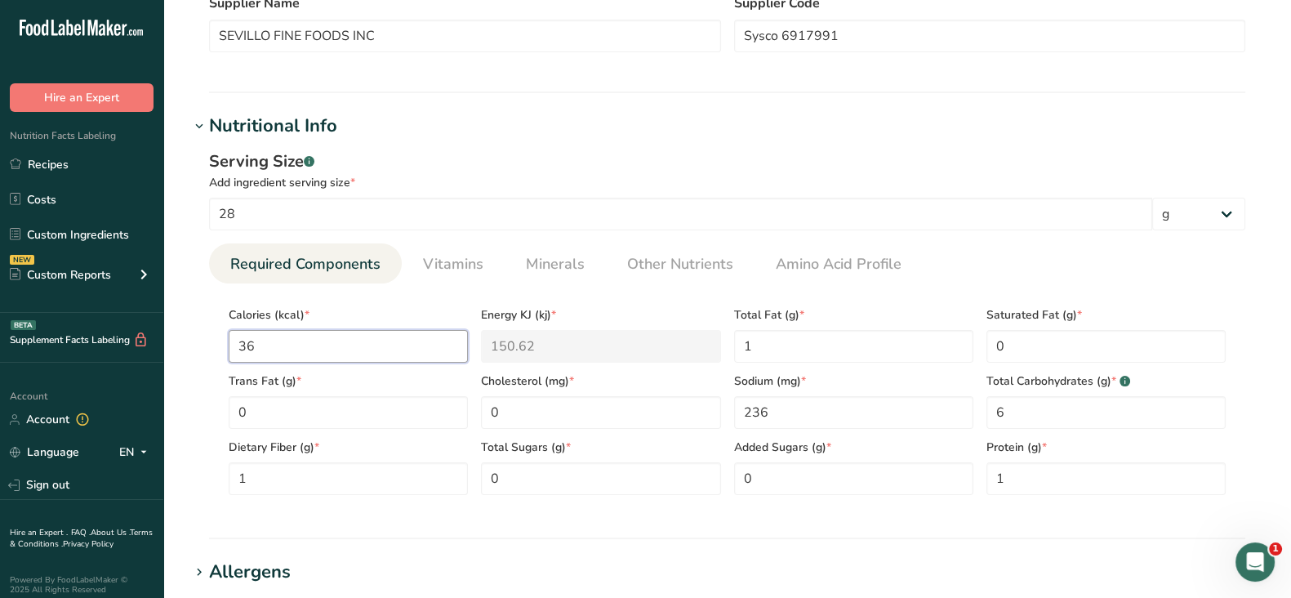
type input "0"
type KJ "0"
type input "0"
drag, startPoint x: 787, startPoint y: 403, endPoint x: 723, endPoint y: 406, distance: 64.6
click at [723, 406] on div "Calories (kcal) * 0 Energy KJ (kj) * 0 Total Fat (g) * 1 Saturated Fat (g) * 0 …" at bounding box center [727, 395] width 1010 height 198
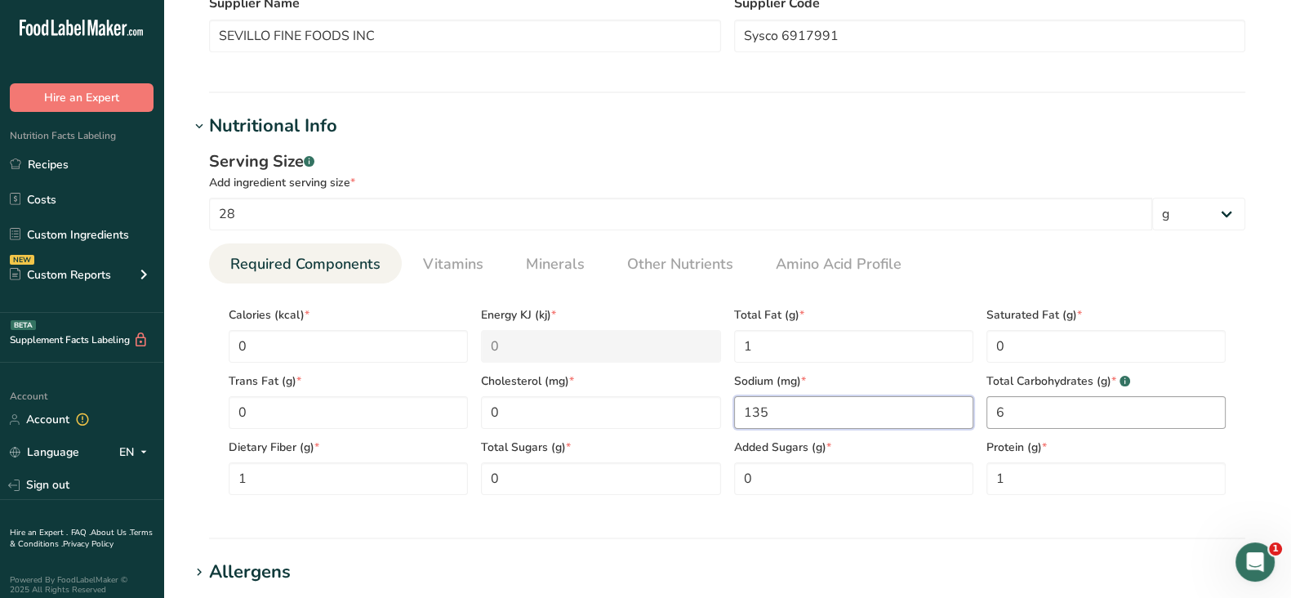
type input "135"
drag, startPoint x: 1027, startPoint y: 418, endPoint x: 921, endPoint y: 417, distance: 105.4
click at [921, 417] on div "Calories (kcal) * 0 Energy KJ (kj) * 0 Total Fat (g) * 1 Saturated Fat (g) * 0 …" at bounding box center [727, 395] width 1010 height 198
type Carbohydrates "13"
drag, startPoint x: 302, startPoint y: 480, endPoint x: 196, endPoint y: 469, distance: 106.8
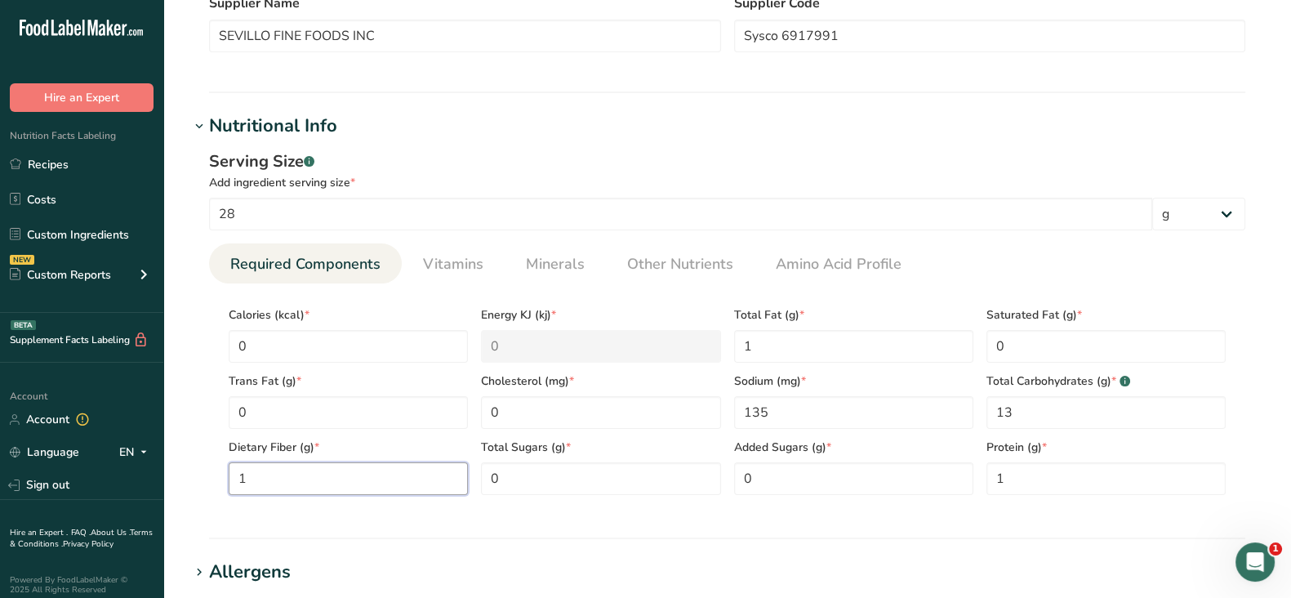
click at [196, 469] on div "Serving Size .a-a{fill:#347362;}.b-a{fill:#fff;} Add ingredient serving size * …" at bounding box center [727, 329] width 1076 height 378
type Fiber "3"
click at [458, 267] on span "Vitamins" at bounding box center [453, 264] width 60 height 22
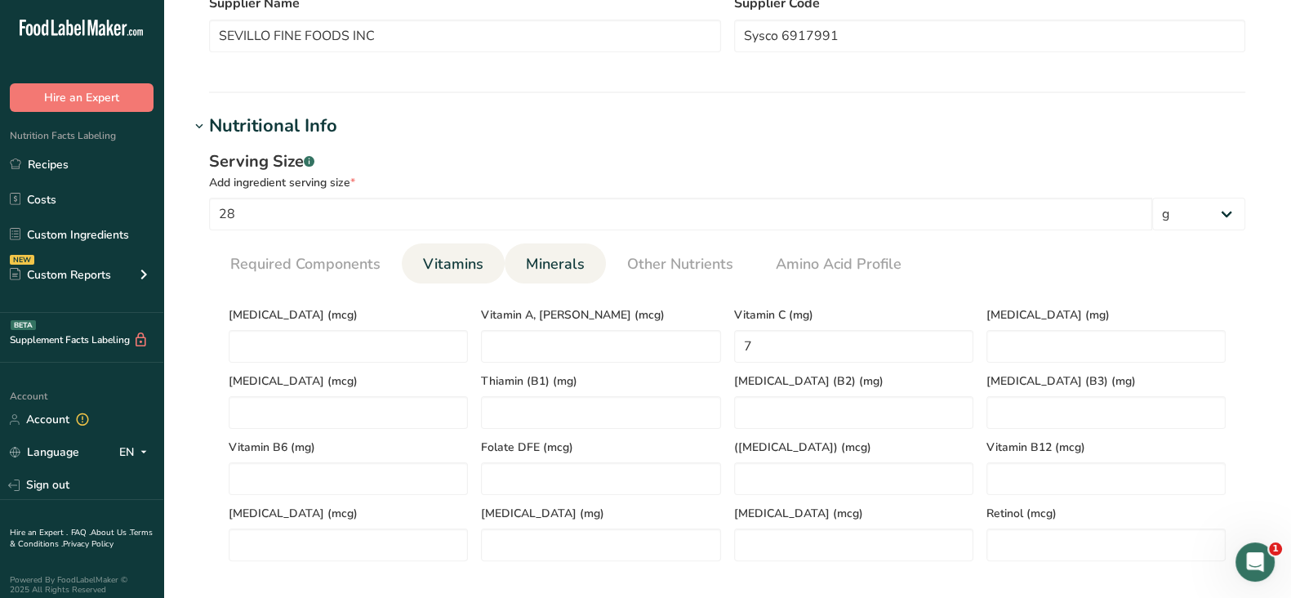
click at [568, 259] on span "Minerals" at bounding box center [555, 264] width 59 height 22
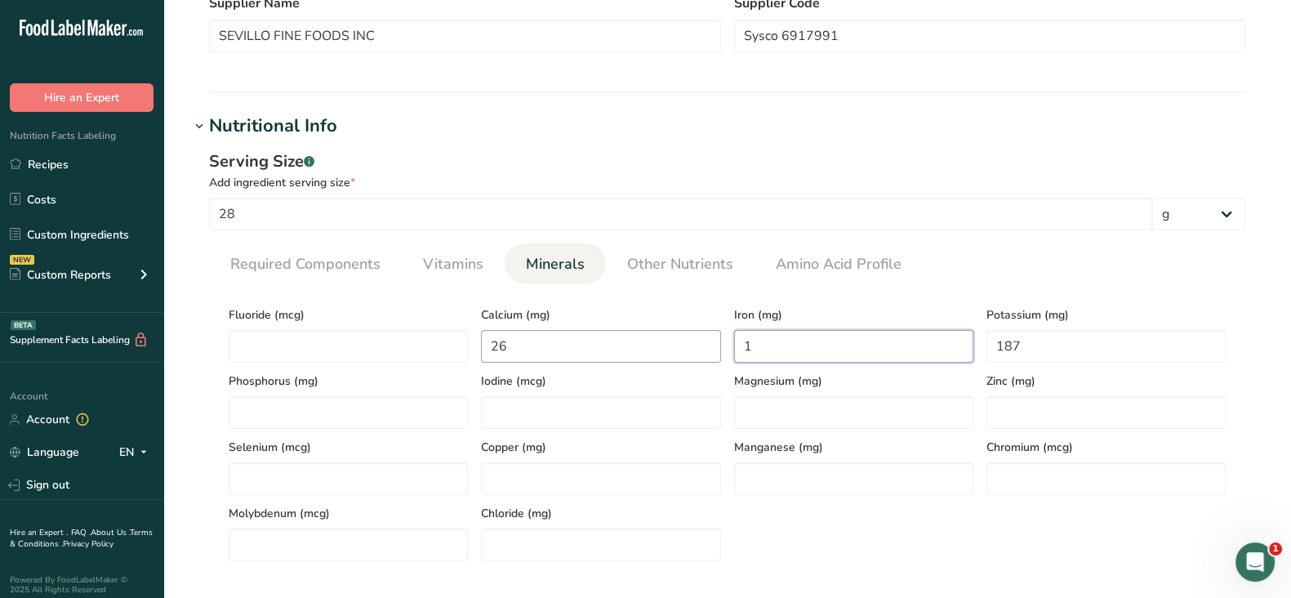
drag, startPoint x: 770, startPoint y: 344, endPoint x: 707, endPoint y: 341, distance: 63.8
click at [707, 341] on div "Fluoride (mcg) Calcium (mg) 26 Iron (mg) 1 Potassium (mg) 187 Phosphorus (mg) I…" at bounding box center [727, 428] width 1010 height 265
type input "2.7"
drag, startPoint x: 1044, startPoint y: 342, endPoint x: 917, endPoint y: 320, distance: 128.5
click at [917, 320] on div "Fluoride (mcg) Calcium (mg) 26 Iron (mg) 2.7 Potassium (mg) 187 Phosphorus (mg)…" at bounding box center [727, 428] width 1010 height 265
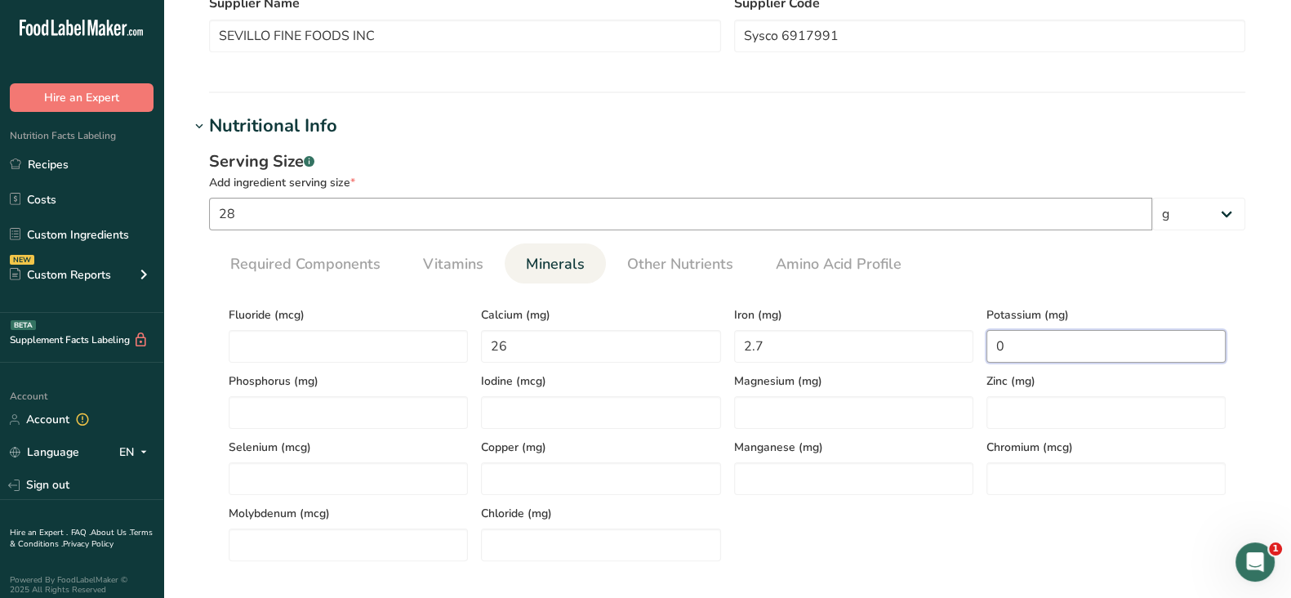
type input "0"
click at [991, 224] on input "28" at bounding box center [680, 214] width 943 height 33
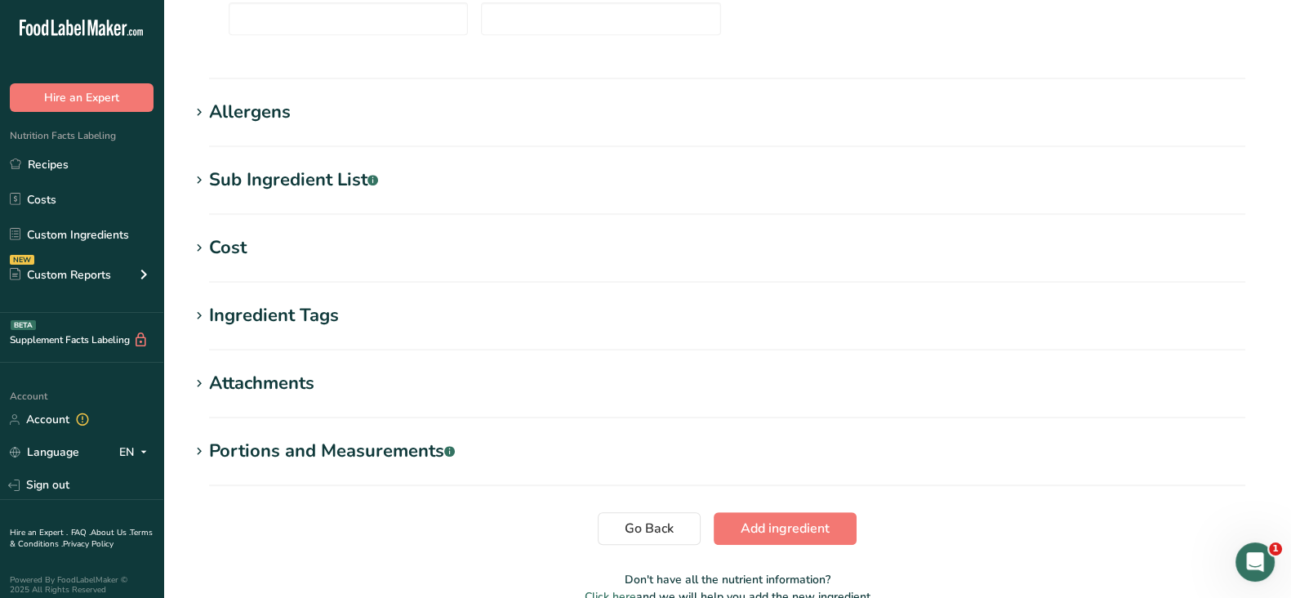
scroll to position [1019, 0]
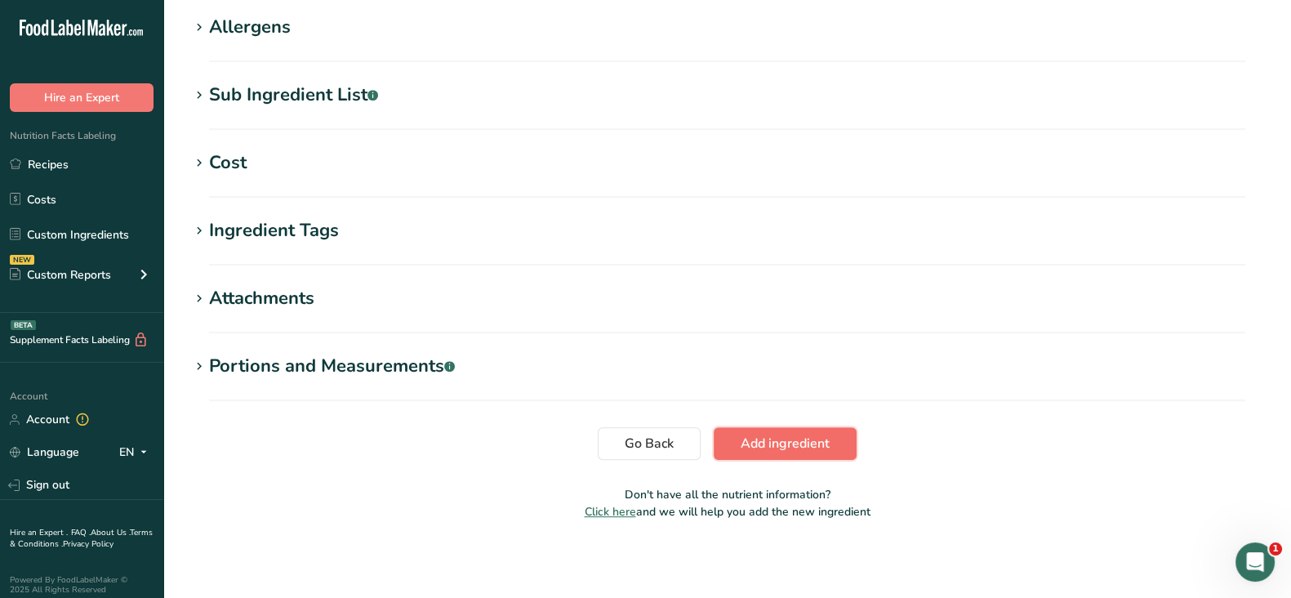
click at [827, 446] on span "Add ingredient" at bounding box center [785, 444] width 89 height 20
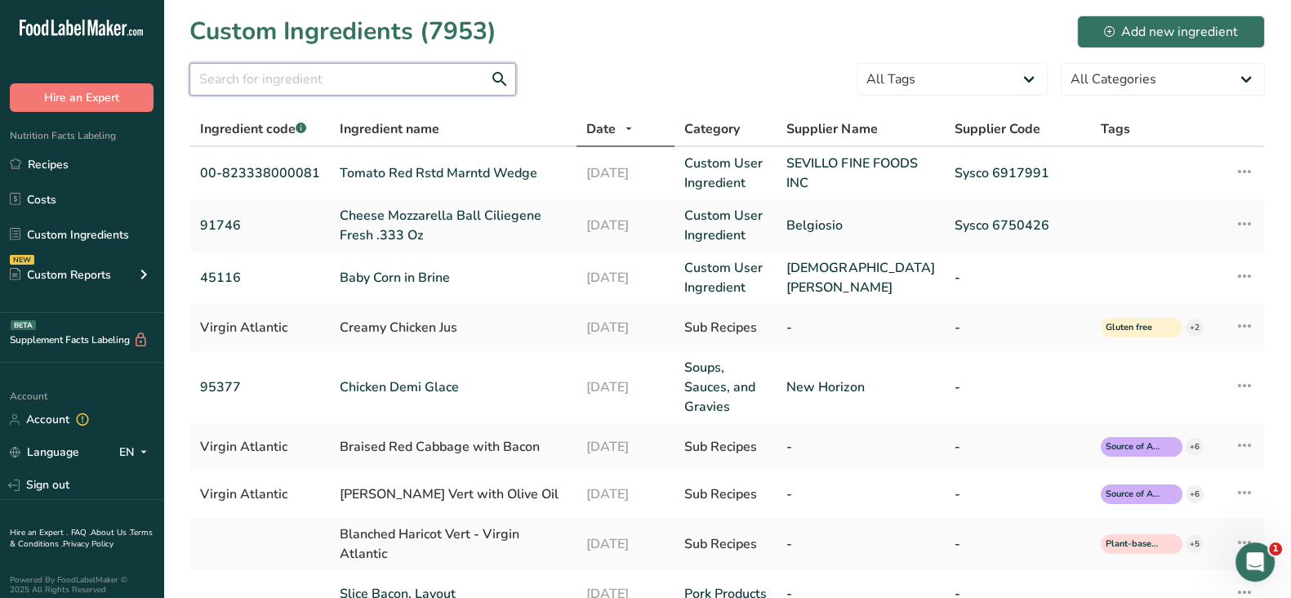
click at [327, 83] on input "text" at bounding box center [352, 79] width 327 height 33
paste input "[PERSON_NAME] 20400"
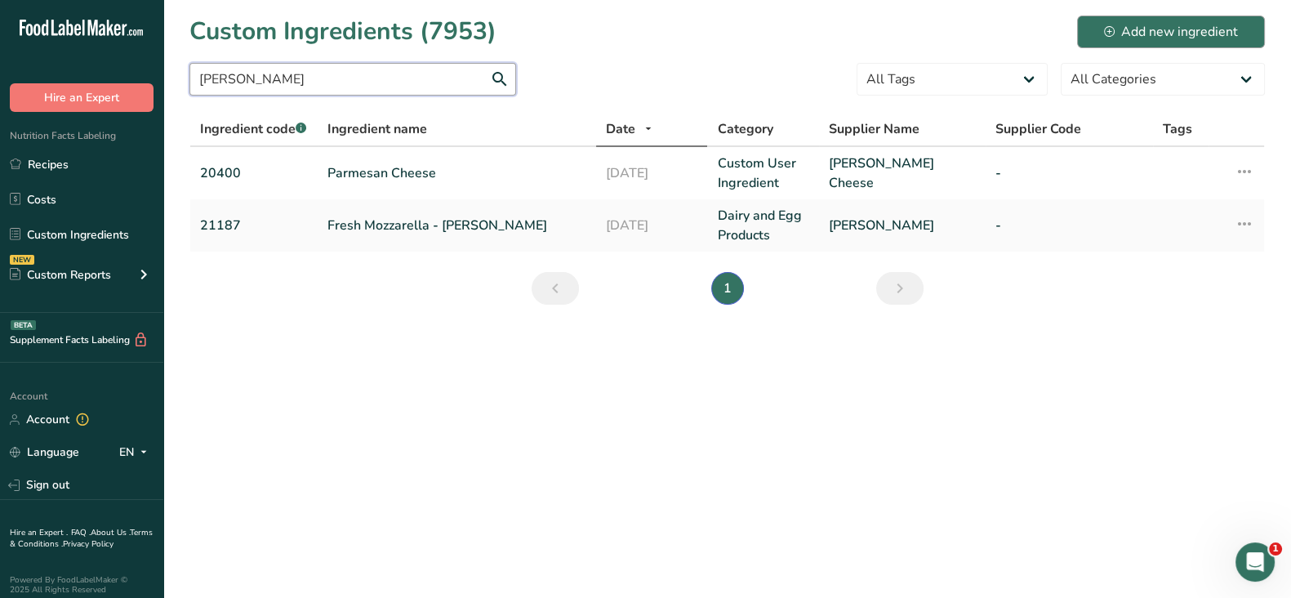
type input "[PERSON_NAME]"
click at [1168, 27] on div "Add new ingredient" at bounding box center [1171, 32] width 134 height 20
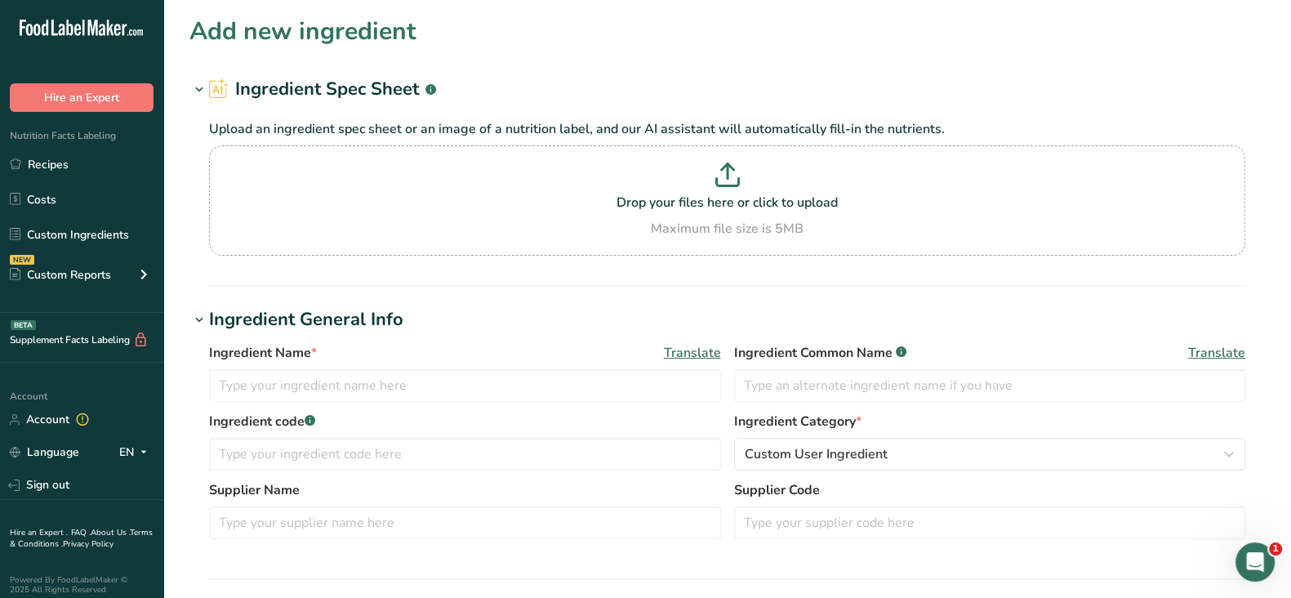
click at [1119, 292] on section "Add new ingredient Ingredient Spec Sheet .a-a{fill:#347362;}.b-a{fill:#fff;} Up…" at bounding box center [727, 600] width 1128 height 1200
